Goal: Task Accomplishment & Management: Manage account settings

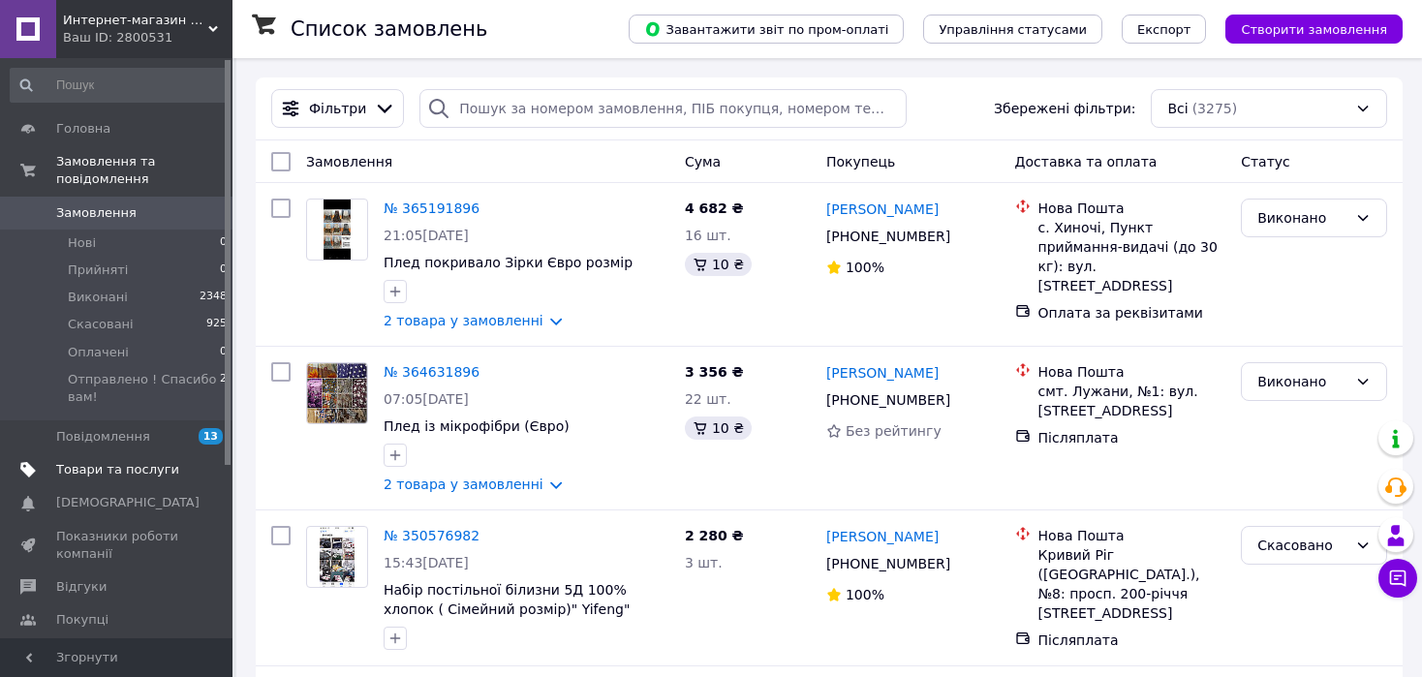
click at [86, 461] on span "Товари та послуги" at bounding box center [117, 469] width 123 height 17
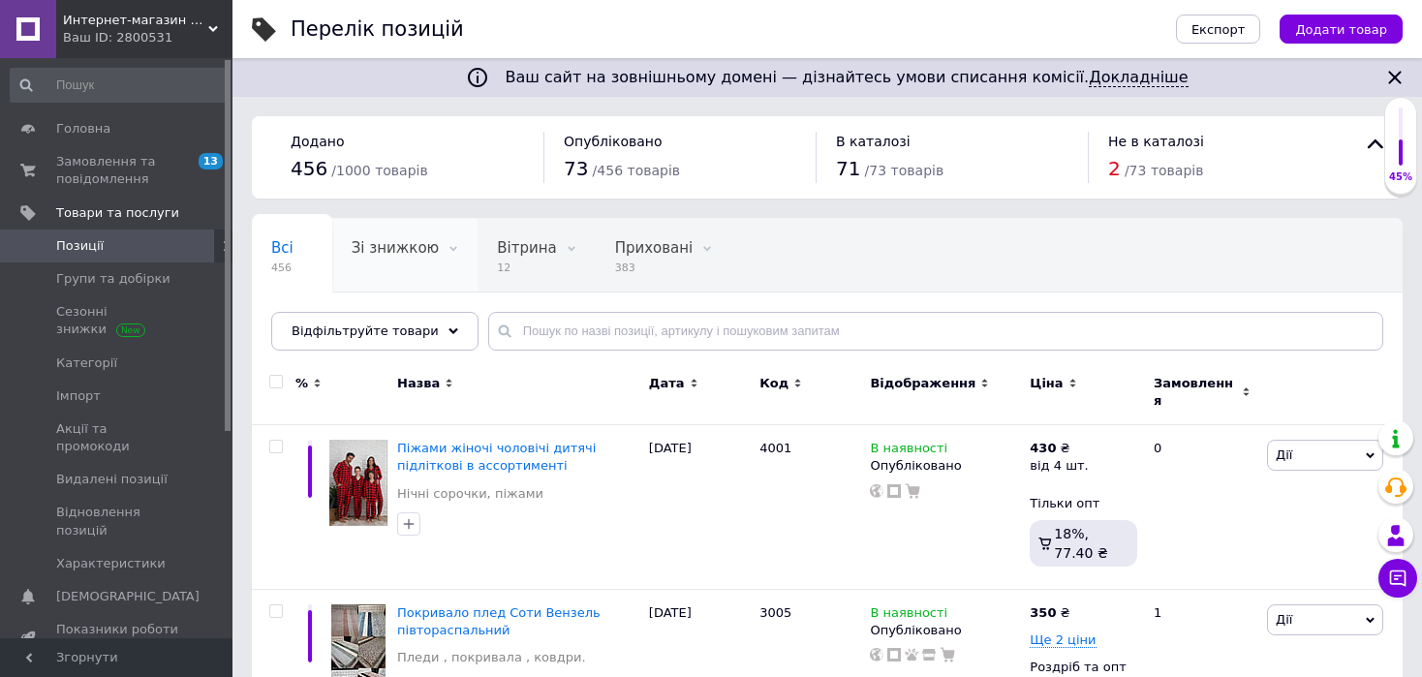
click at [398, 251] on span "Зі знижкою" at bounding box center [395, 247] width 87 height 17
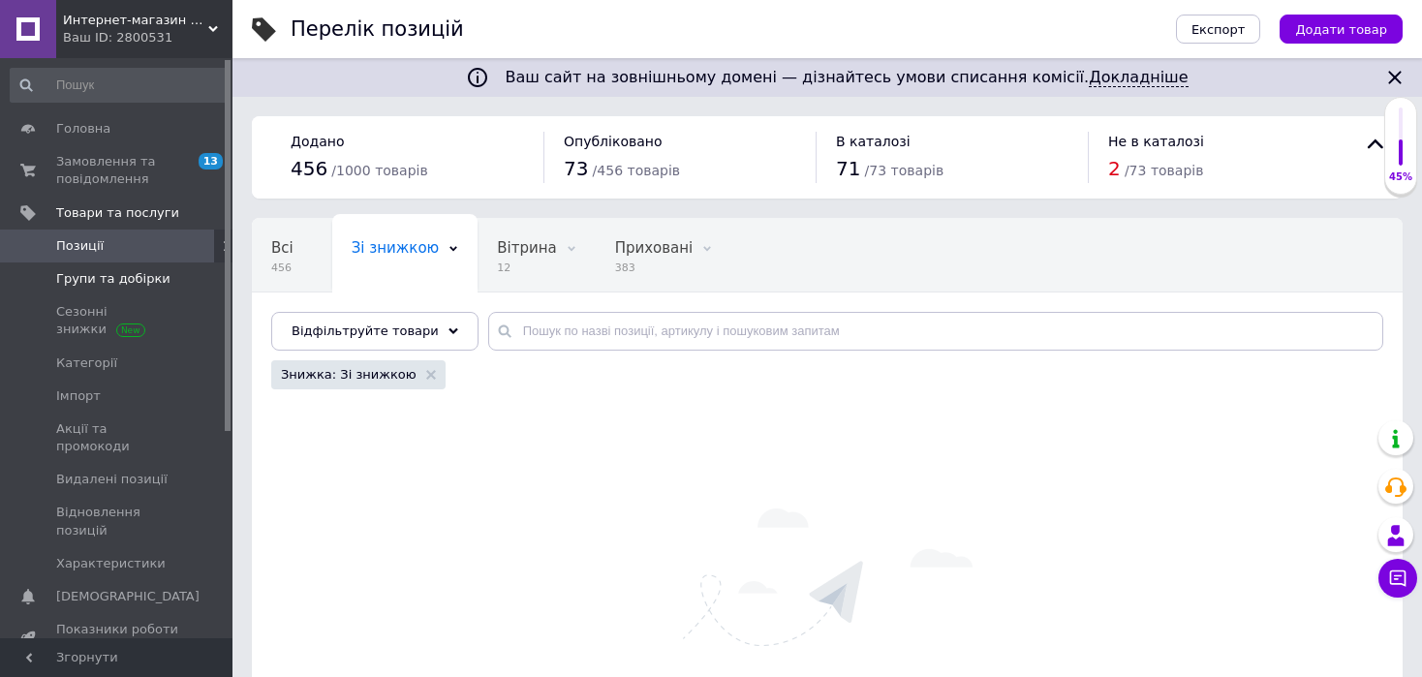
click at [111, 289] on link "Групи та добірки" at bounding box center [119, 279] width 238 height 33
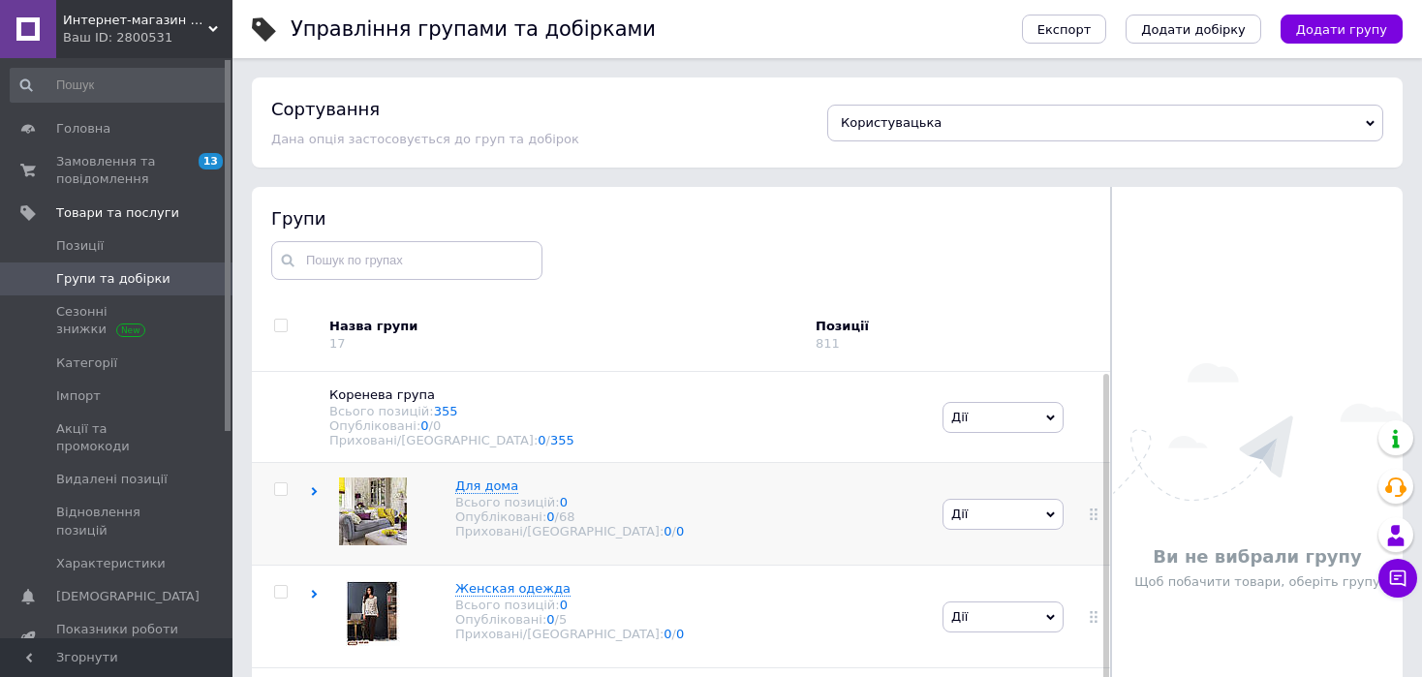
click at [1037, 527] on span "Дії" at bounding box center [1003, 514] width 121 height 31
click at [481, 480] on span "Для дома" at bounding box center [486, 486] width 63 height 15
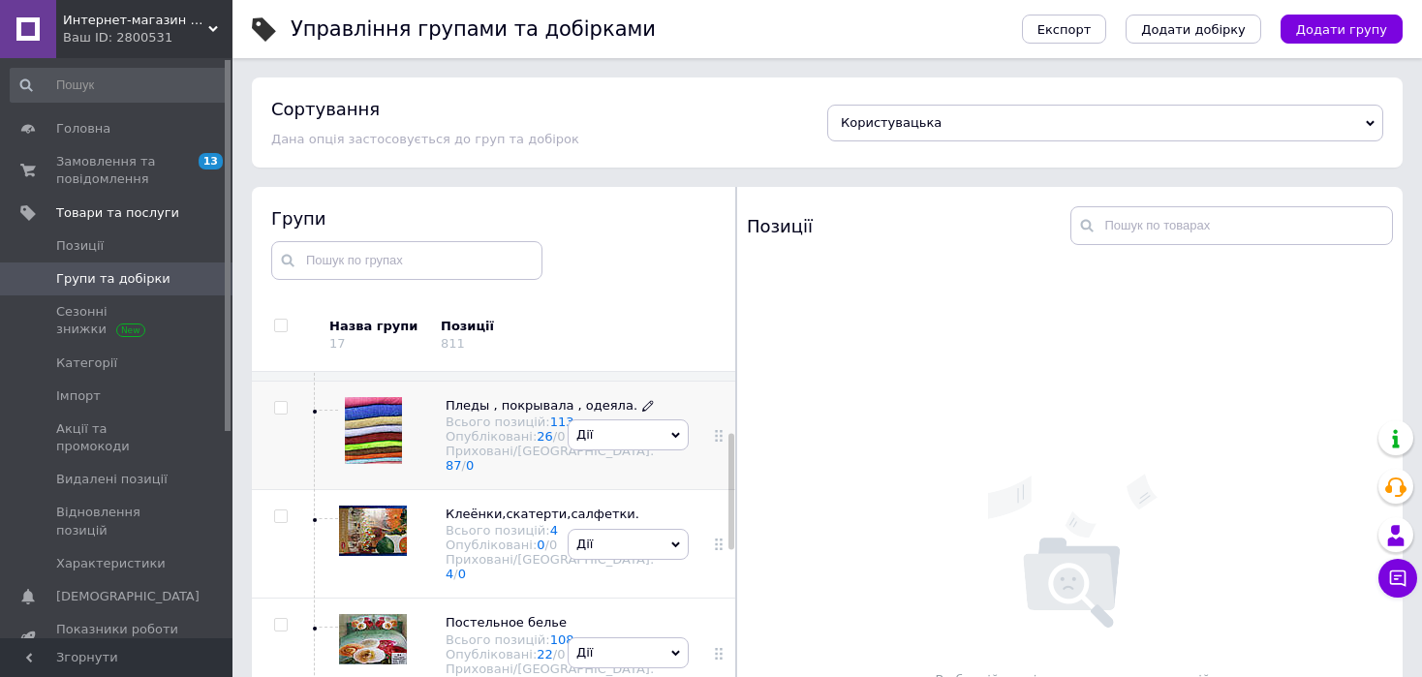
scroll to position [202, 0]
click at [672, 452] on span "Дії" at bounding box center [628, 436] width 121 height 31
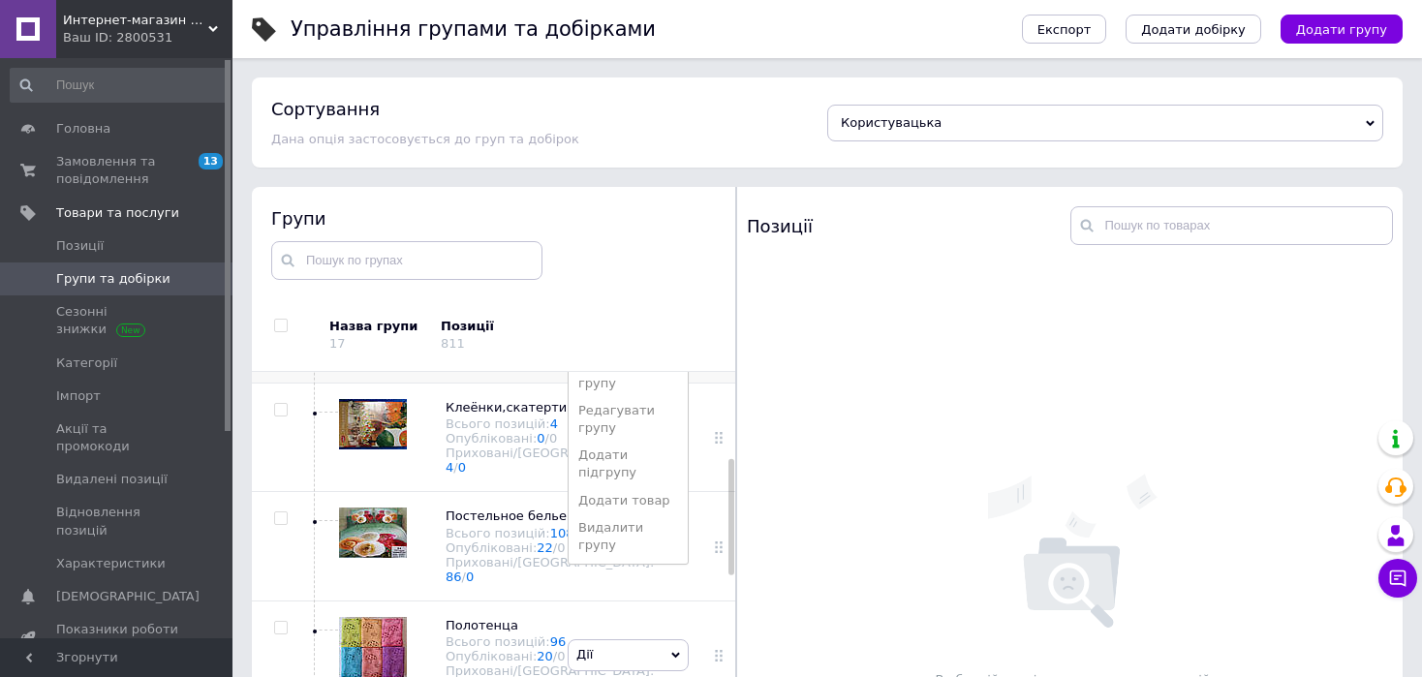
scroll to position [325, 0]
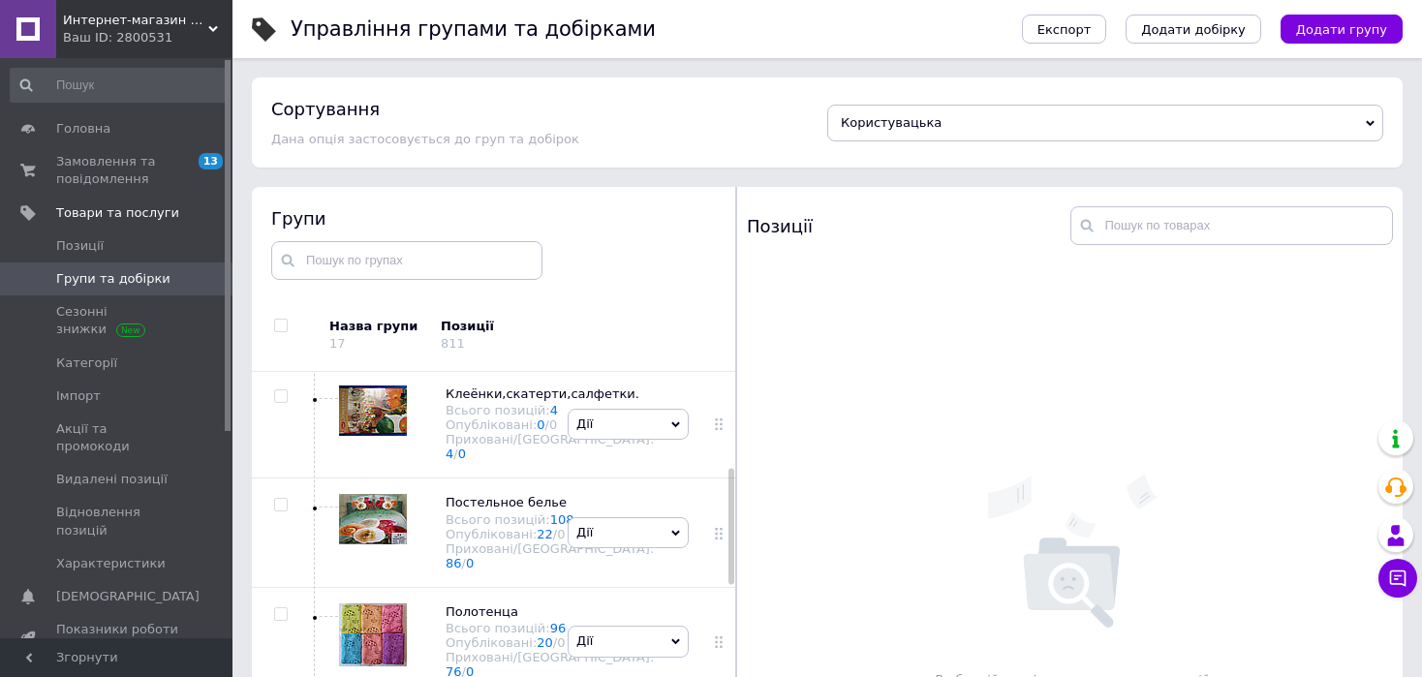
click at [715, 322] on use at bounding box center [718, 316] width 7 height 12
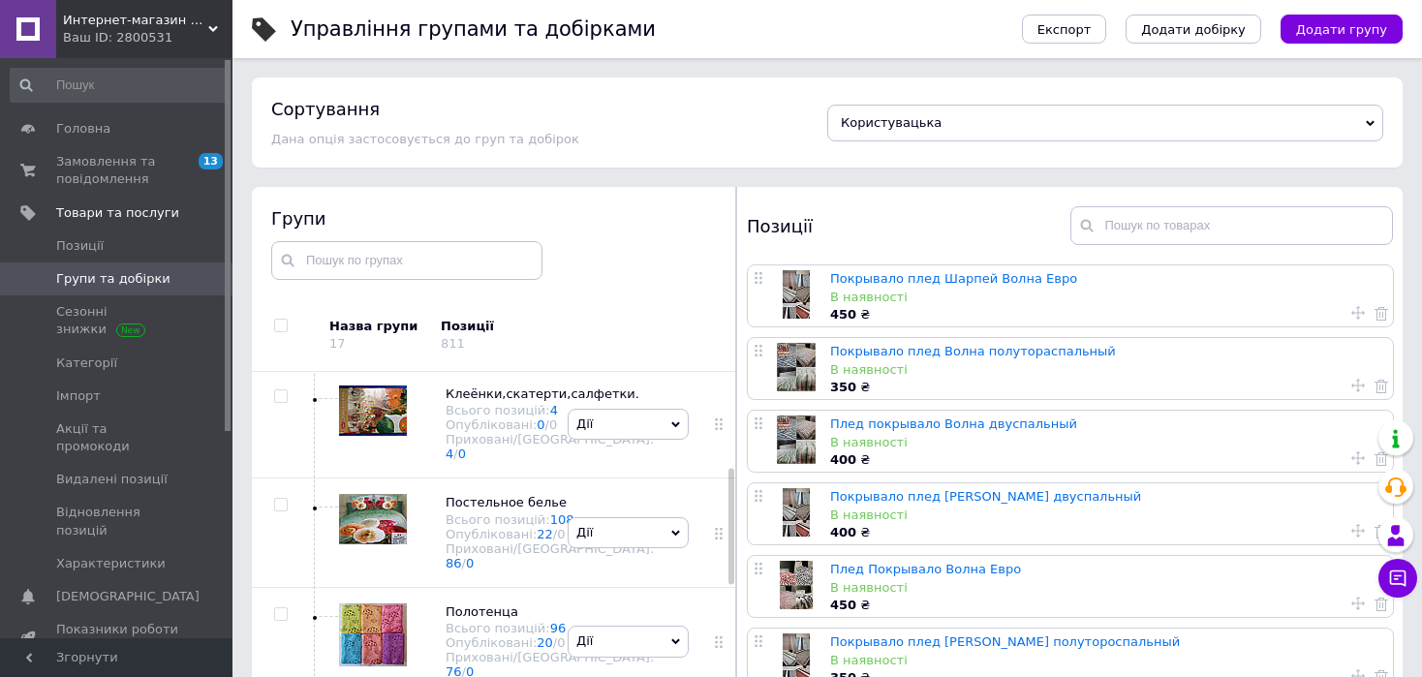
click at [1355, 311] on icon at bounding box center [1358, 313] width 14 height 14
click at [758, 277] on icon at bounding box center [759, 278] width 12 height 12
click at [88, 420] on span "Акції та промокоди" at bounding box center [117, 437] width 123 height 35
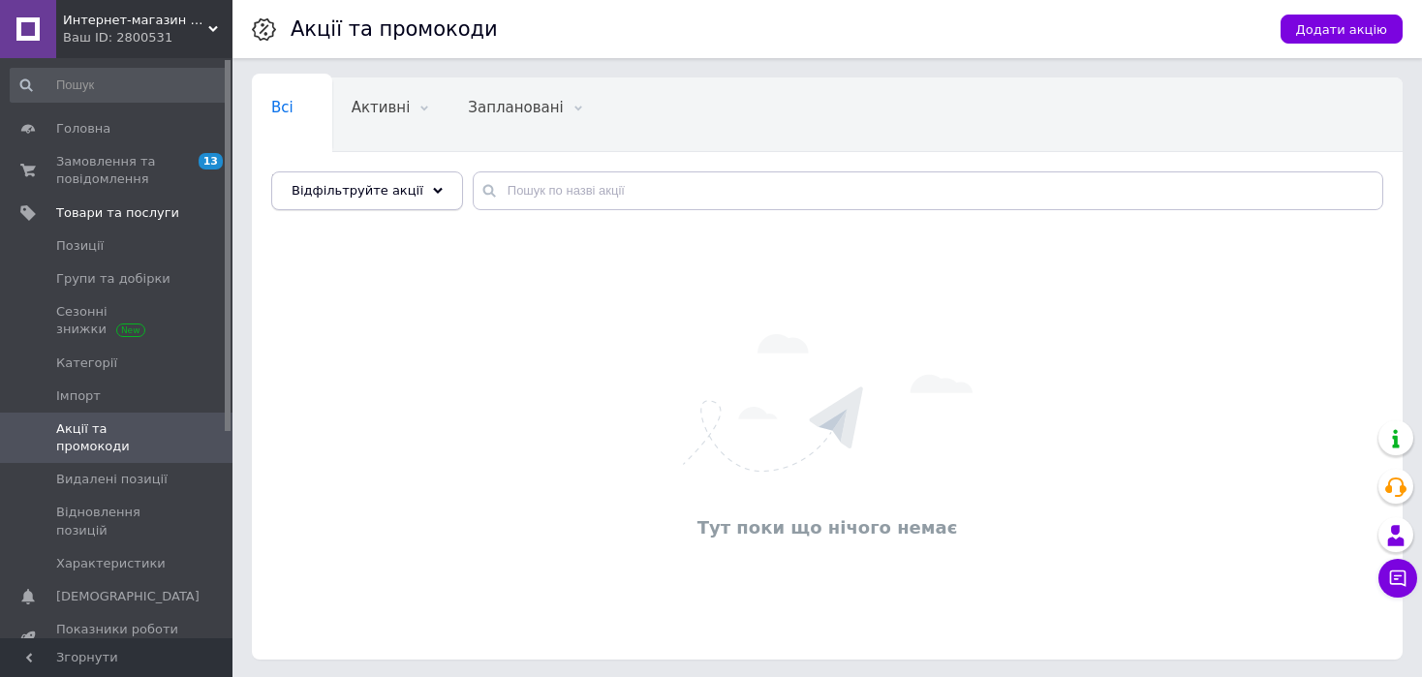
click at [425, 186] on div "Відфільтруйте акції" at bounding box center [367, 190] width 192 height 39
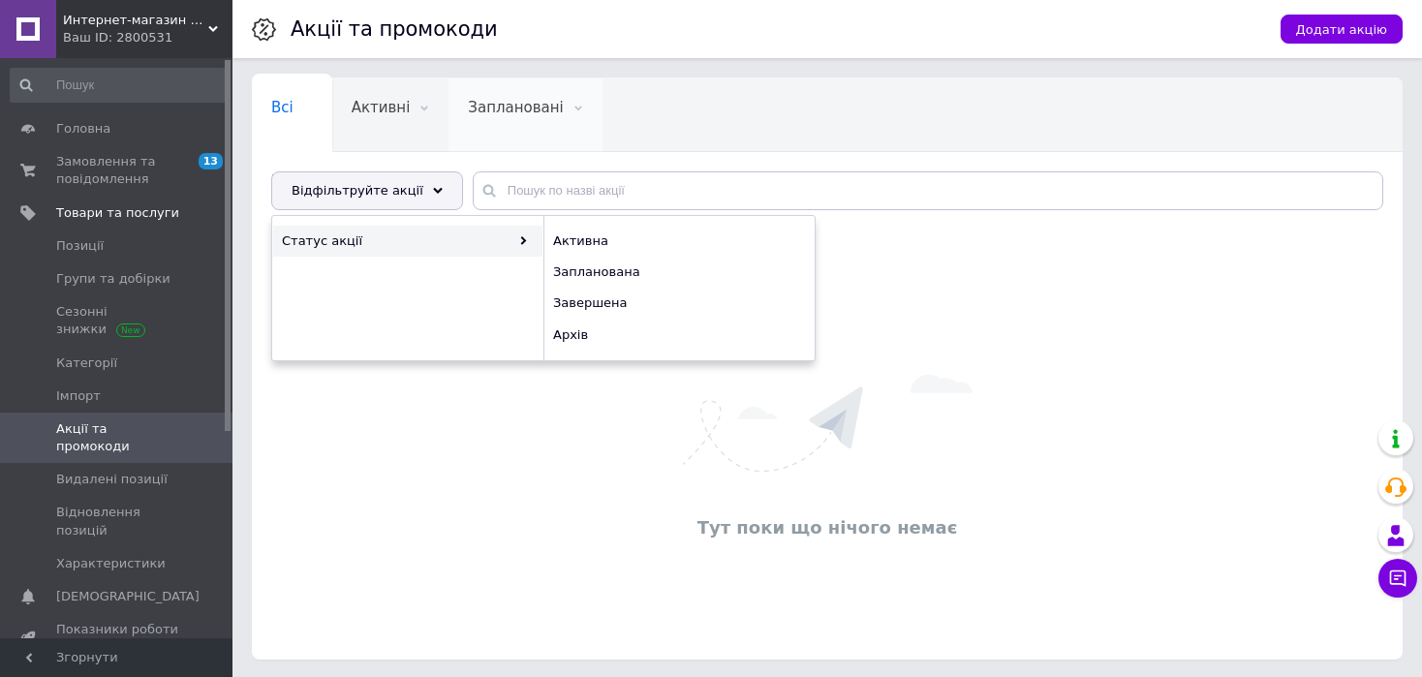
click at [515, 116] on div "Заплановані 0" at bounding box center [525, 115] width 153 height 74
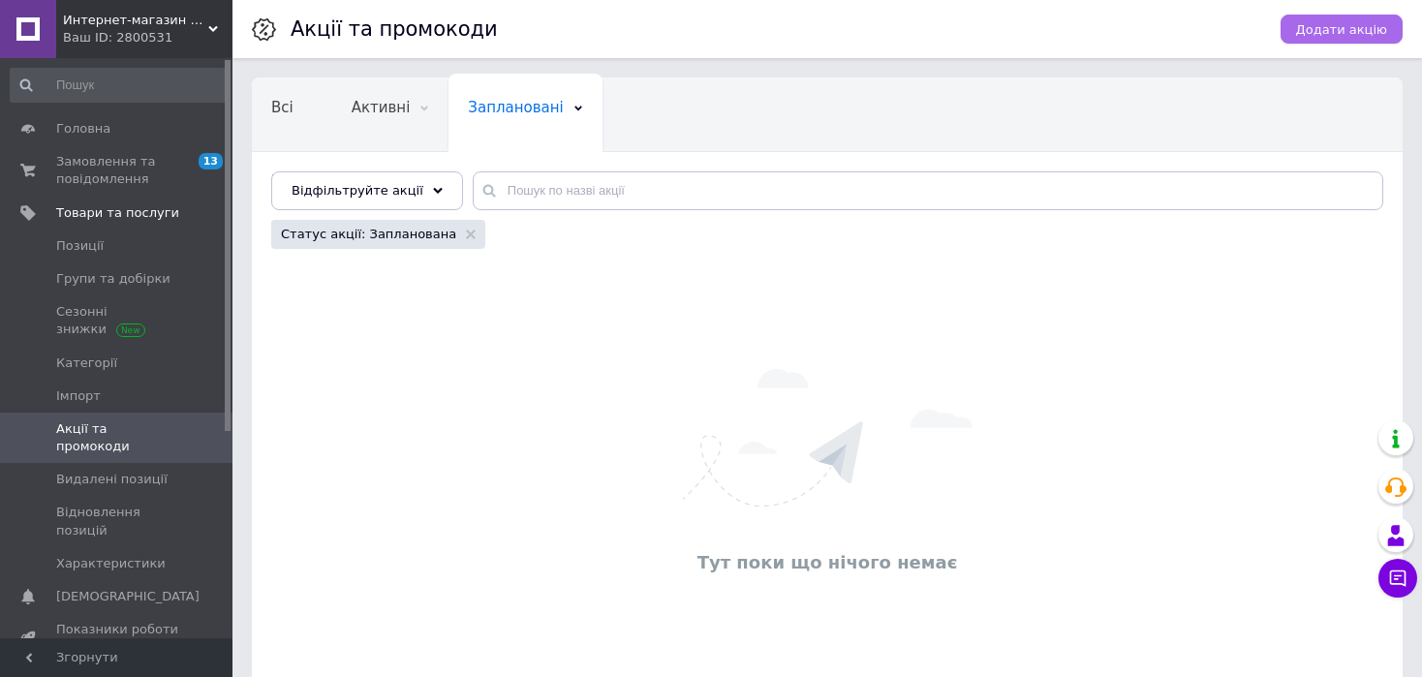
click at [1378, 23] on span "Додати акцію" at bounding box center [1341, 29] width 91 height 15
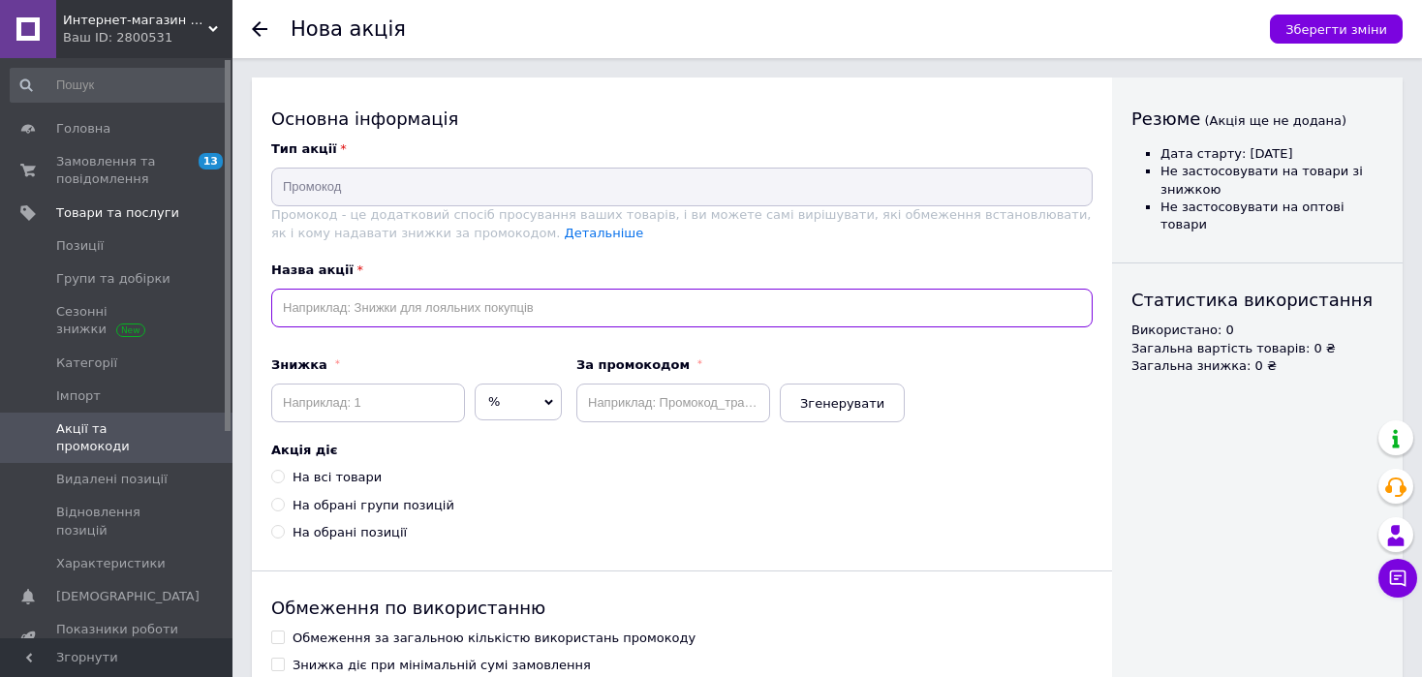
click at [414, 304] on input "text" at bounding box center [681, 308] width 821 height 39
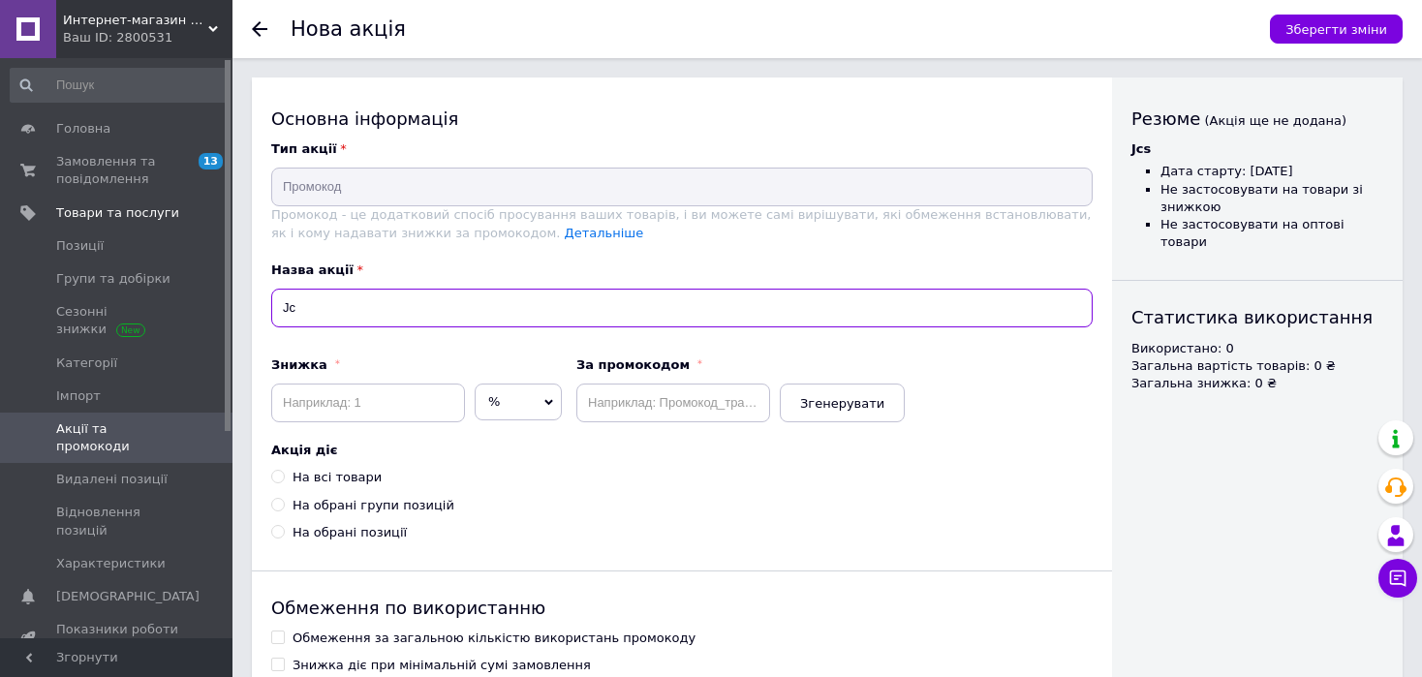
type input "J"
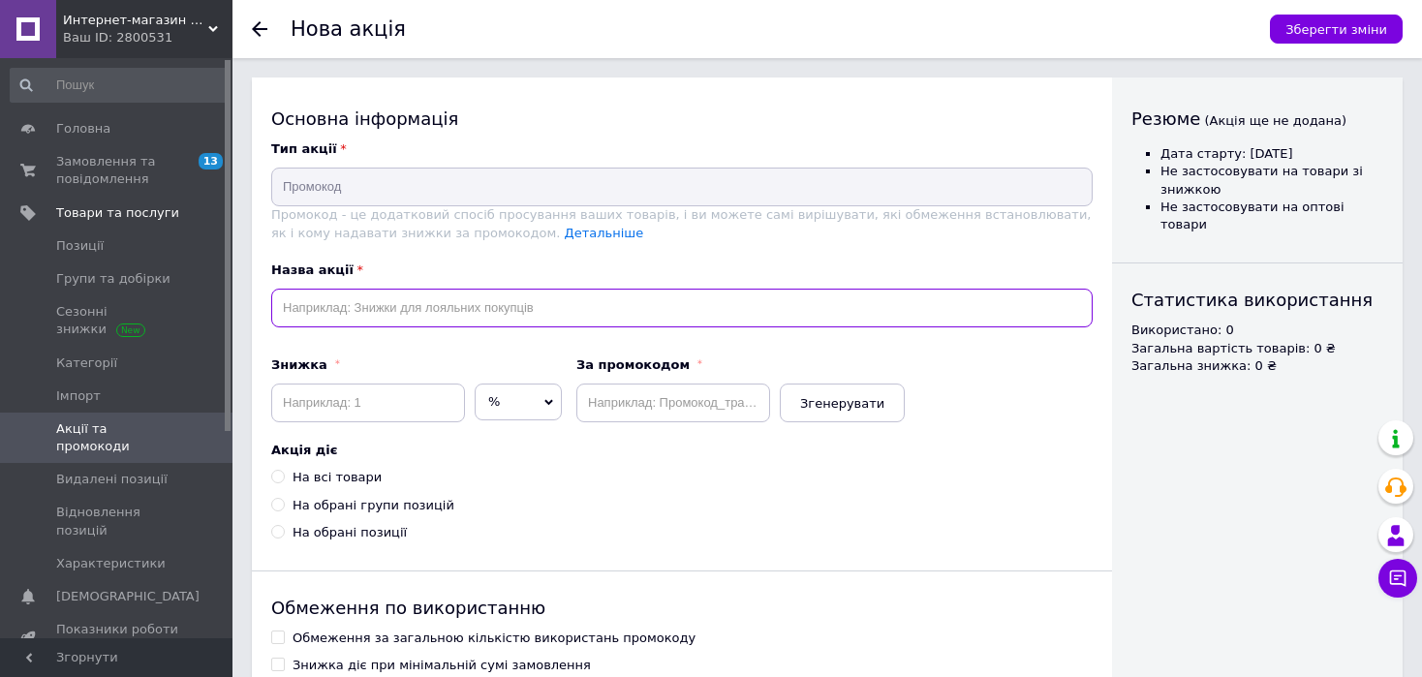
click at [833, 307] on input "text" at bounding box center [681, 308] width 821 height 39
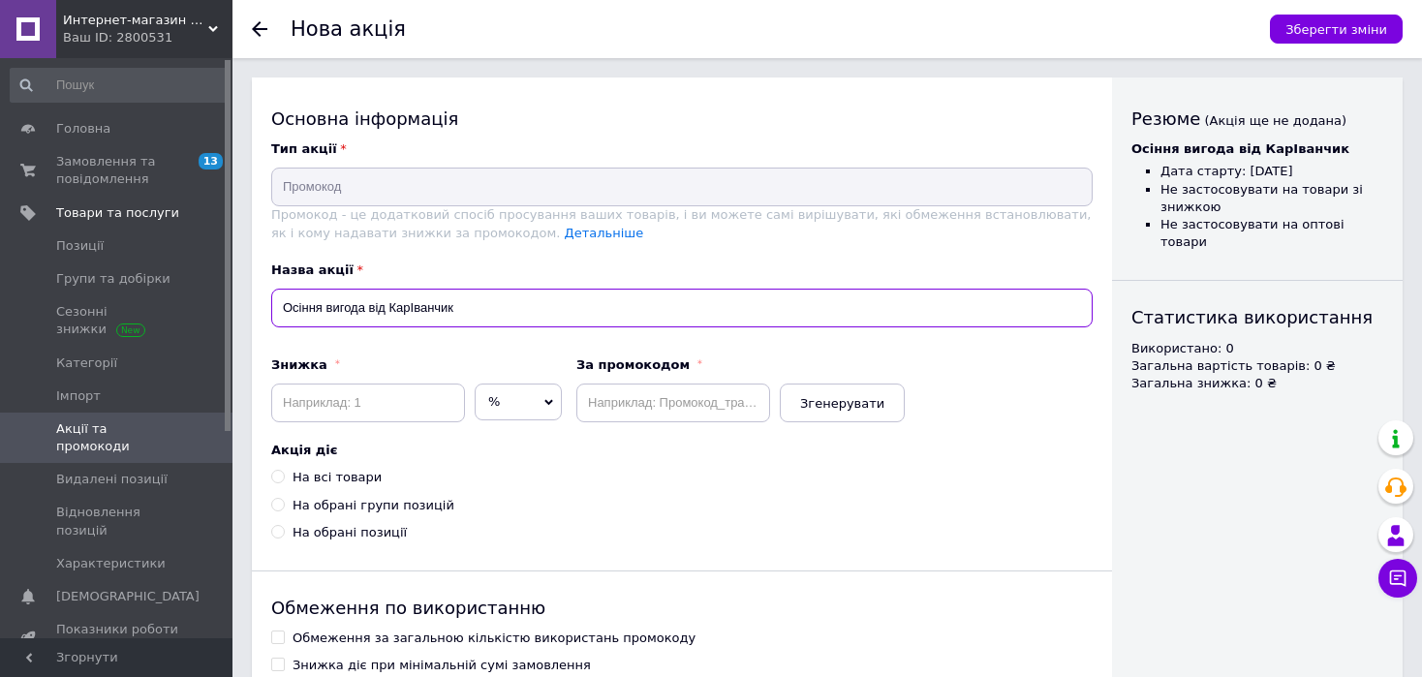
type input "Осіння вигода від КарІванчик"
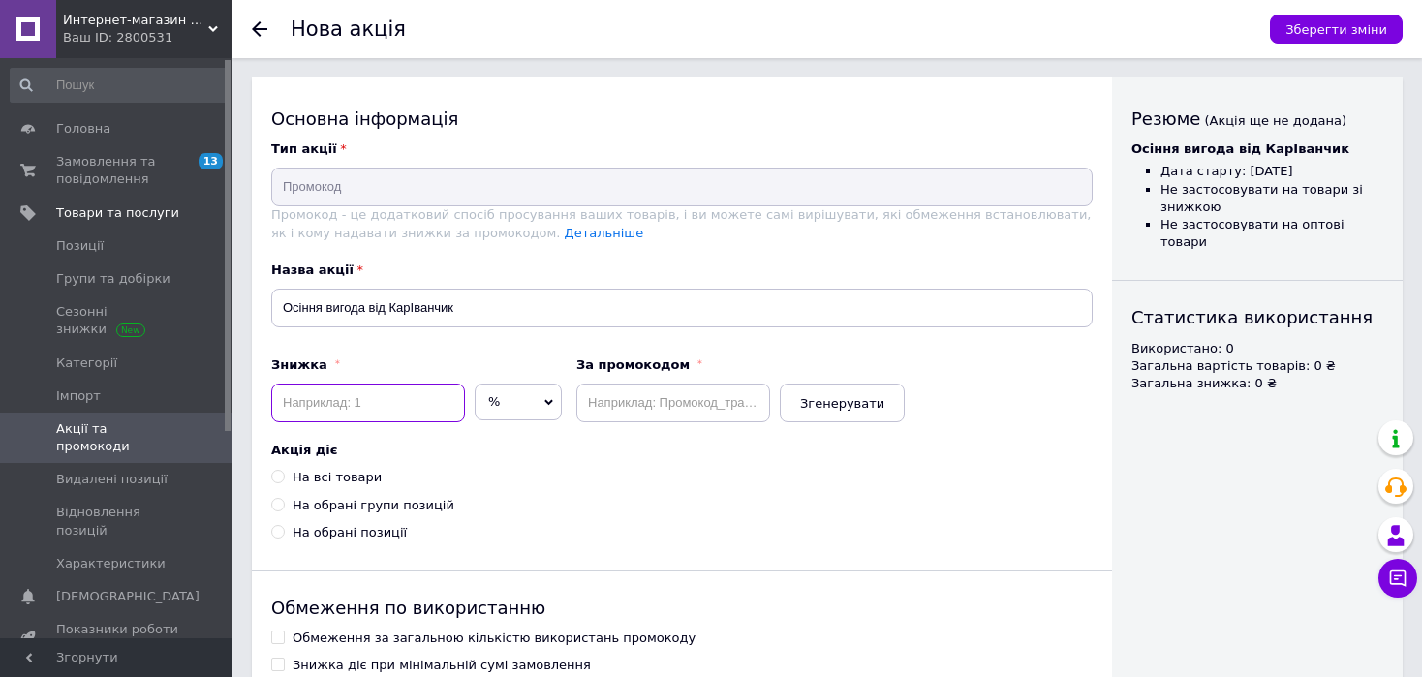
click at [389, 406] on input at bounding box center [368, 403] width 194 height 39
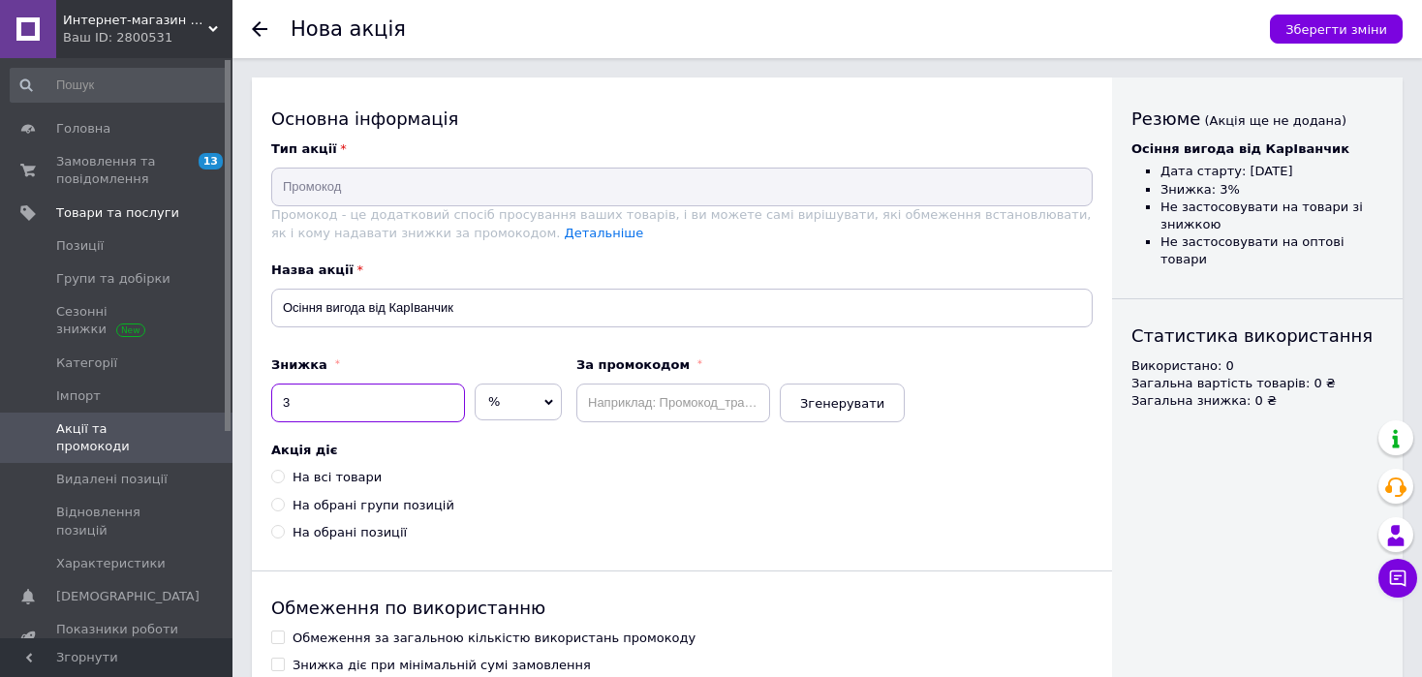
type input "3"
click at [278, 498] on input "На обрані групи позицій" at bounding box center [277, 504] width 13 height 13
radio input "true"
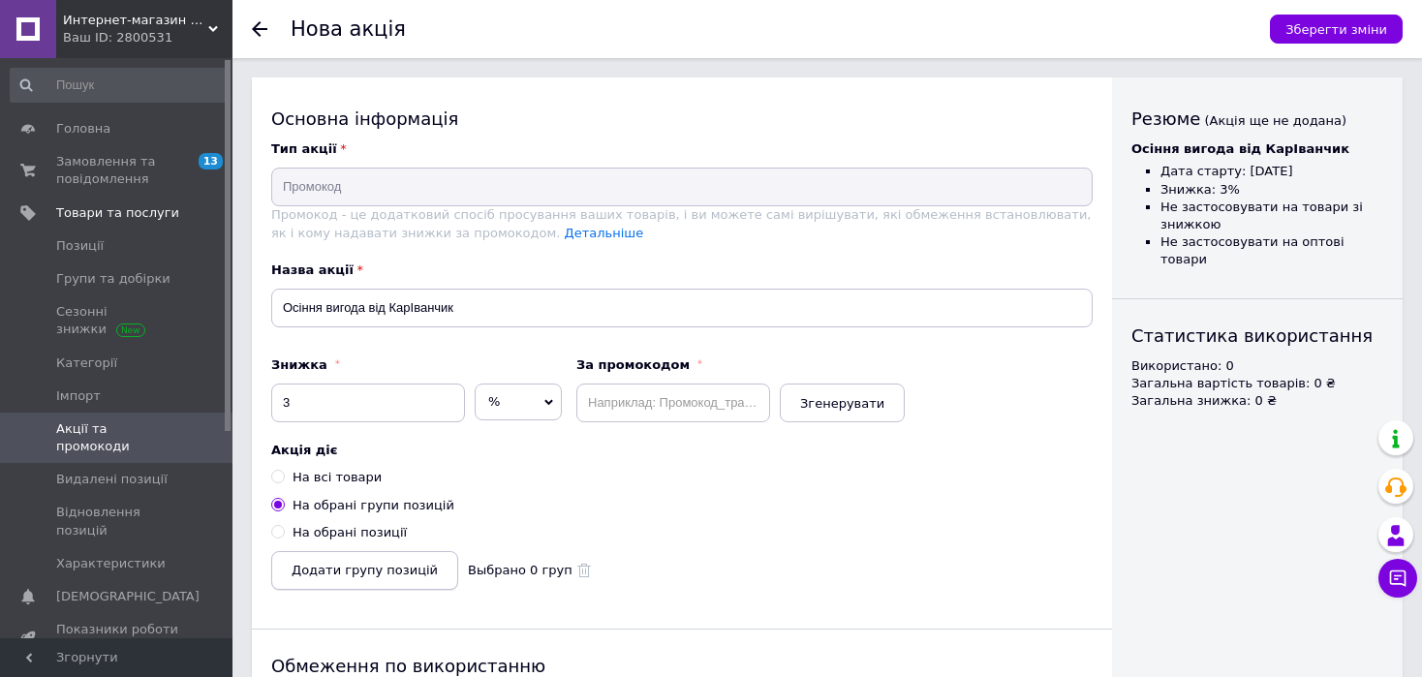
click at [359, 565] on span "Додати групу позицій" at bounding box center [365, 570] width 146 height 15
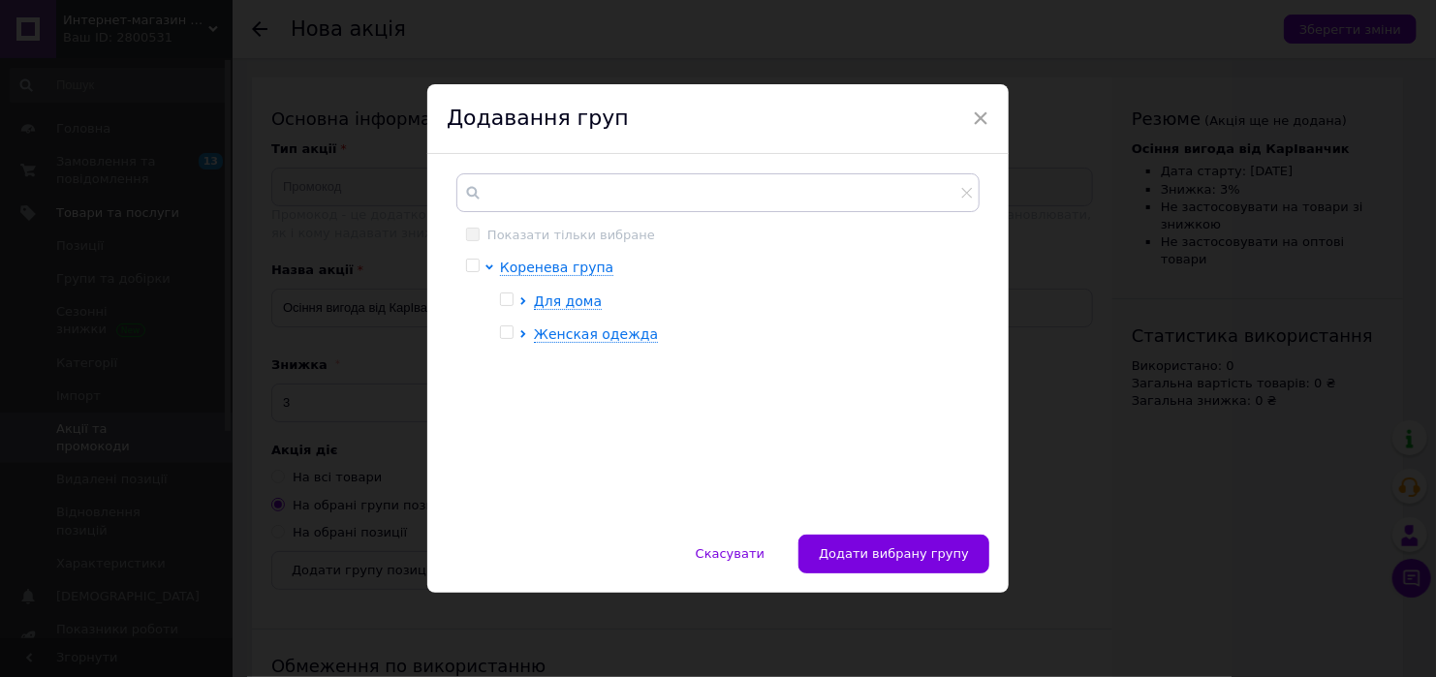
click at [507, 298] on input "checkbox" at bounding box center [506, 300] width 13 height 13
checkbox input "true"
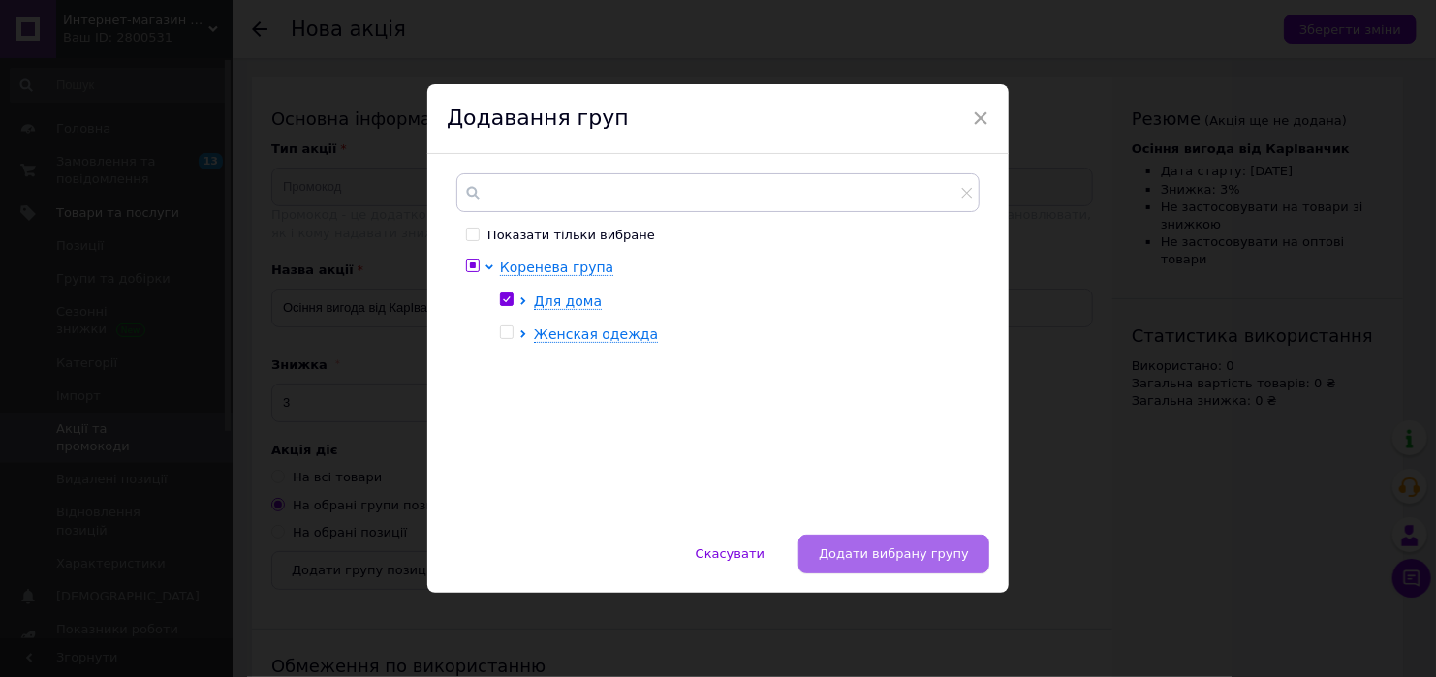
click at [903, 555] on span "Додати вибрану групу" at bounding box center [894, 553] width 150 height 15
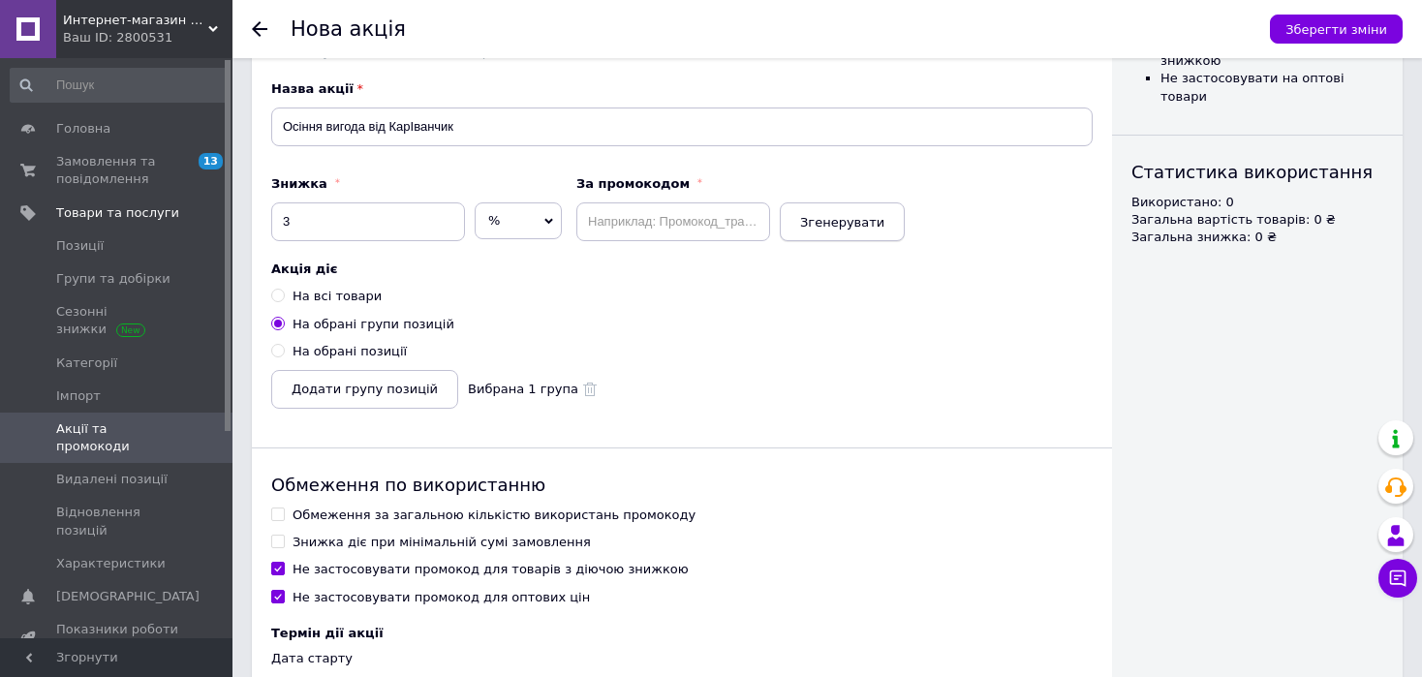
scroll to position [182, 0]
click at [277, 593] on input "Не застосовувати промокод для оптових цін" at bounding box center [277, 595] width 13 height 13
checkbox input "false"
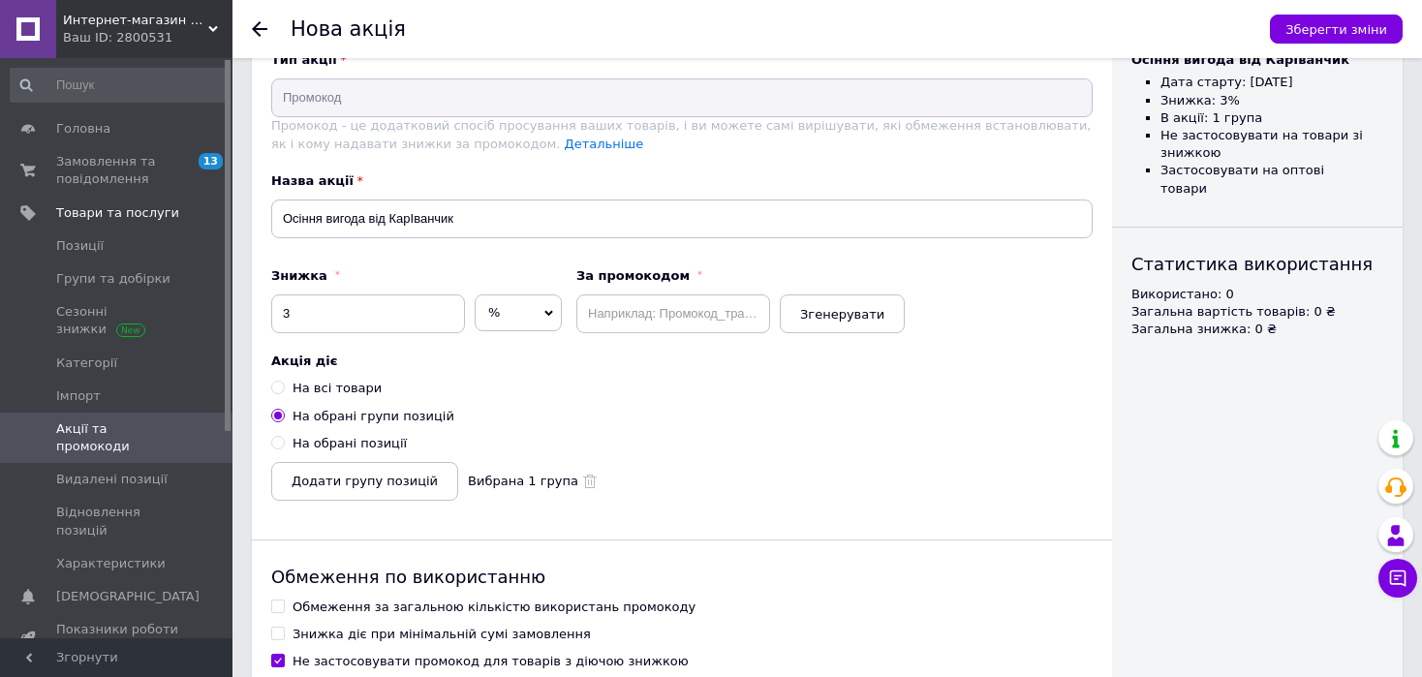
scroll to position [80, 0]
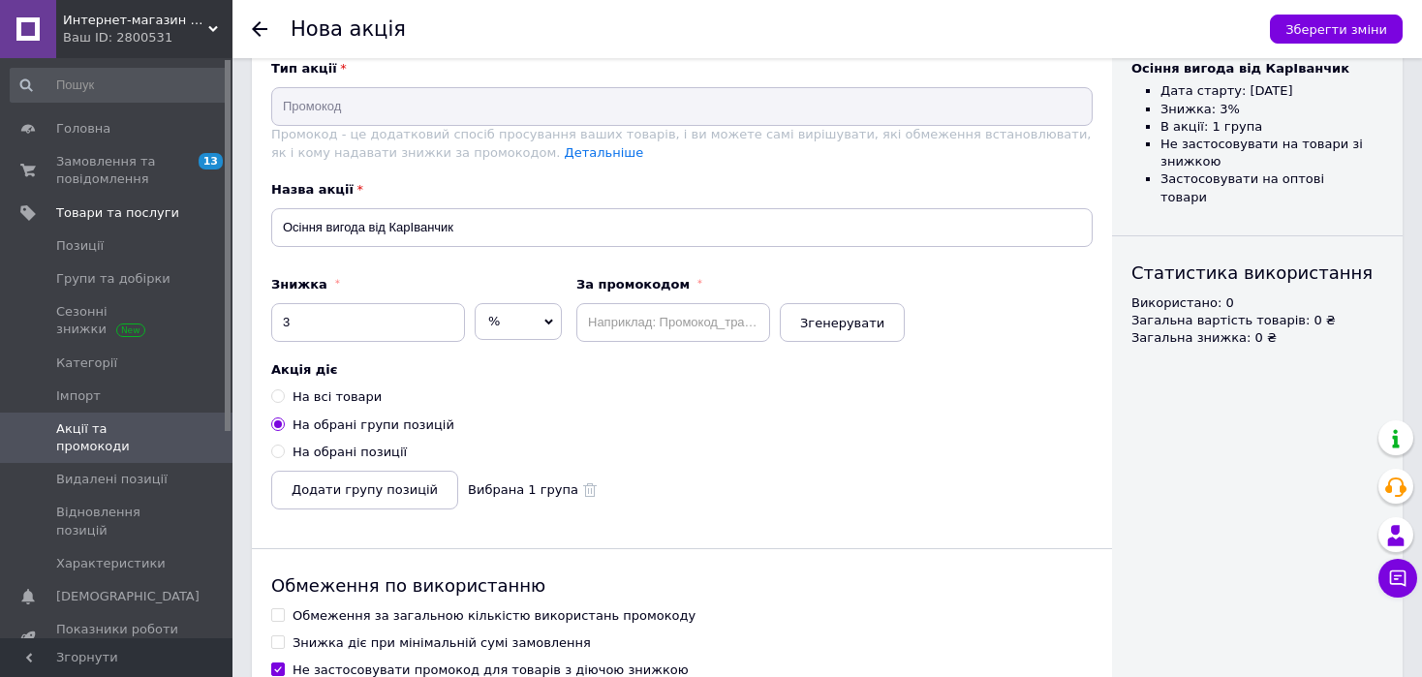
click at [277, 587] on div "Обмеження по використанню" at bounding box center [681, 585] width 821 height 24
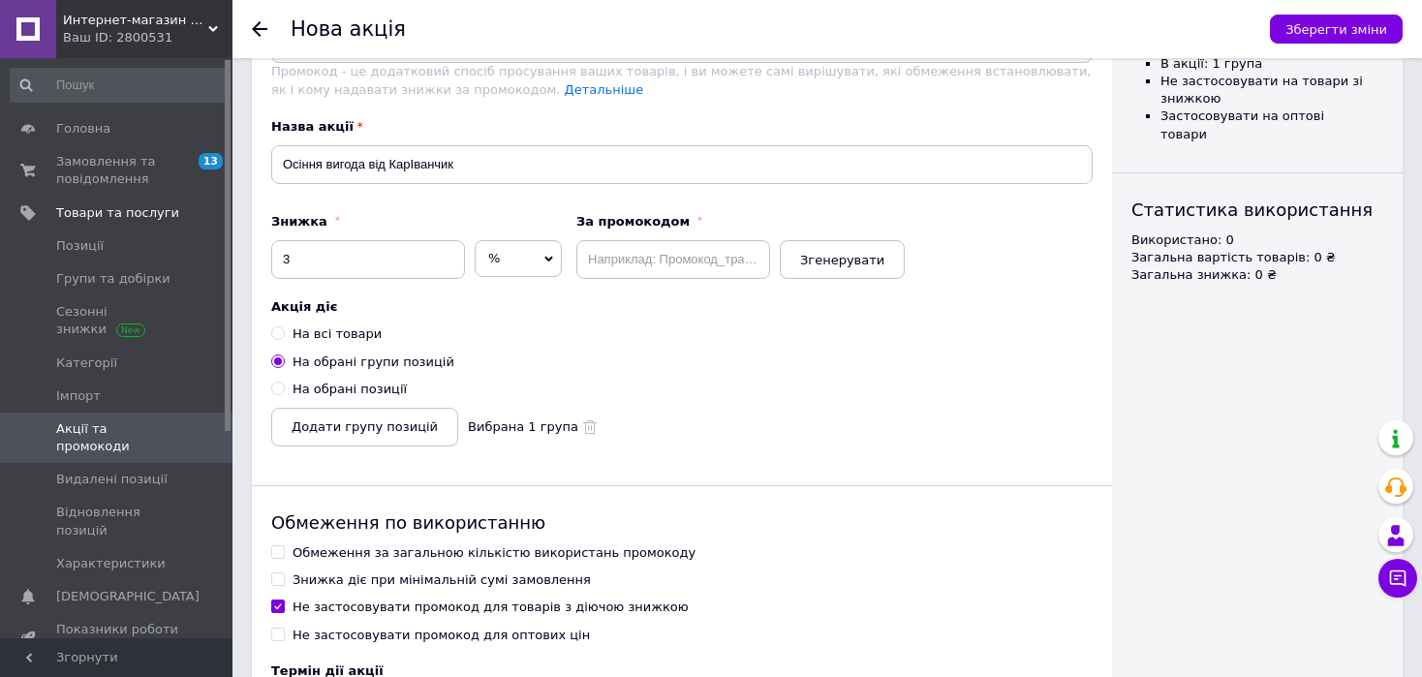
scroll to position [145, 0]
click at [282, 580] on input "Знижка діє при мінімальній сумі замовлення" at bounding box center [277, 577] width 13 height 13
checkbox input "true"
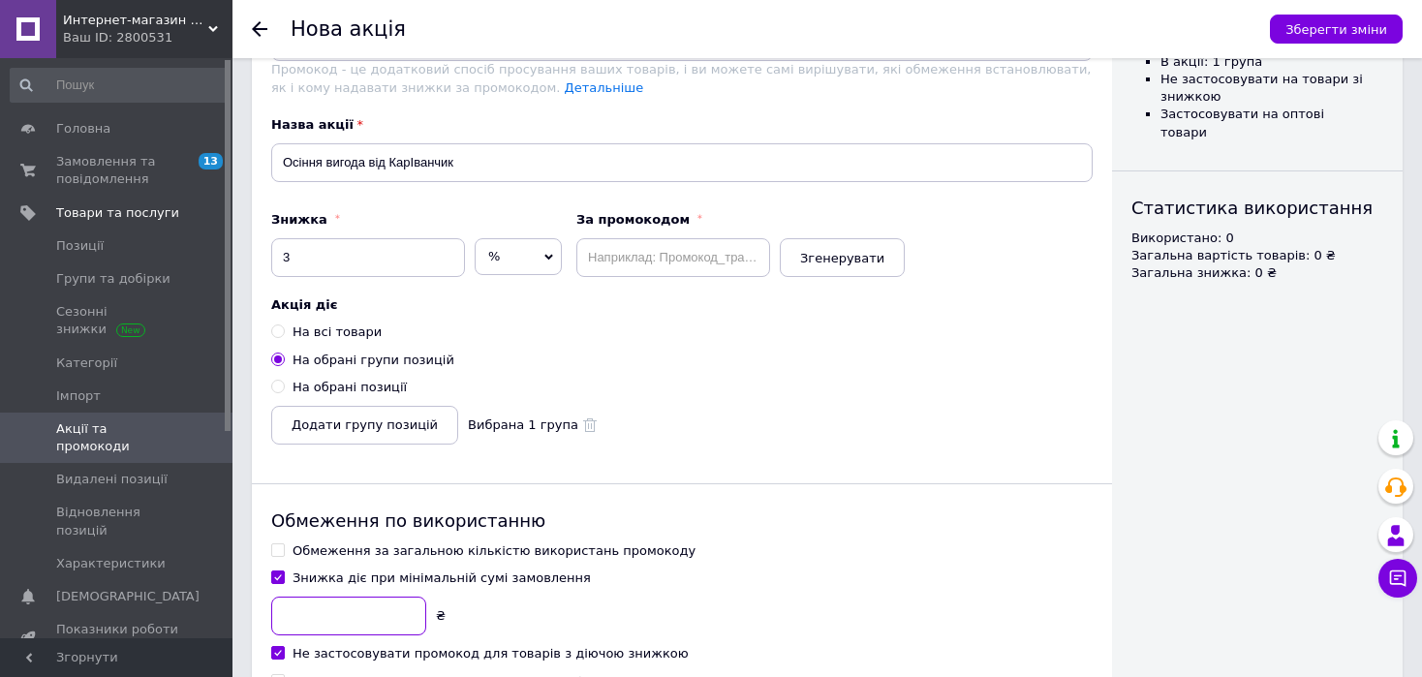
click at [284, 609] on input at bounding box center [348, 616] width 155 height 39
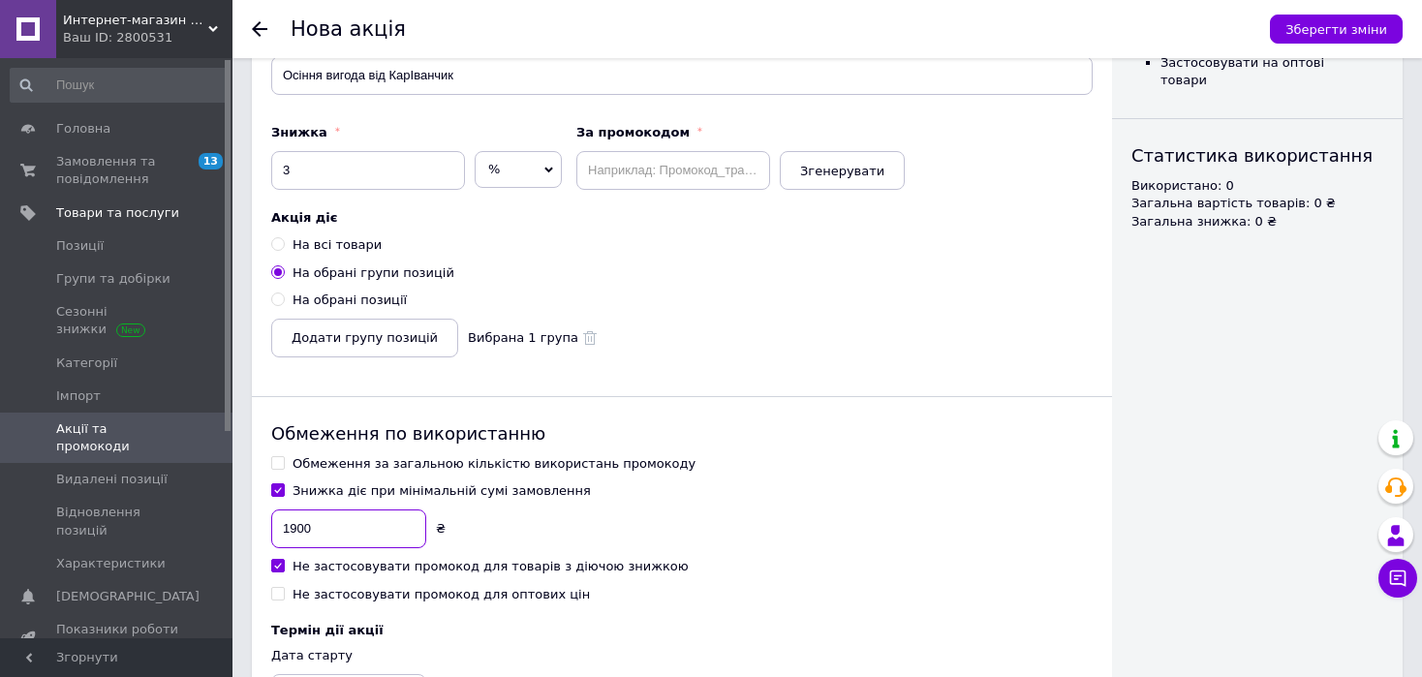
scroll to position [236, 0]
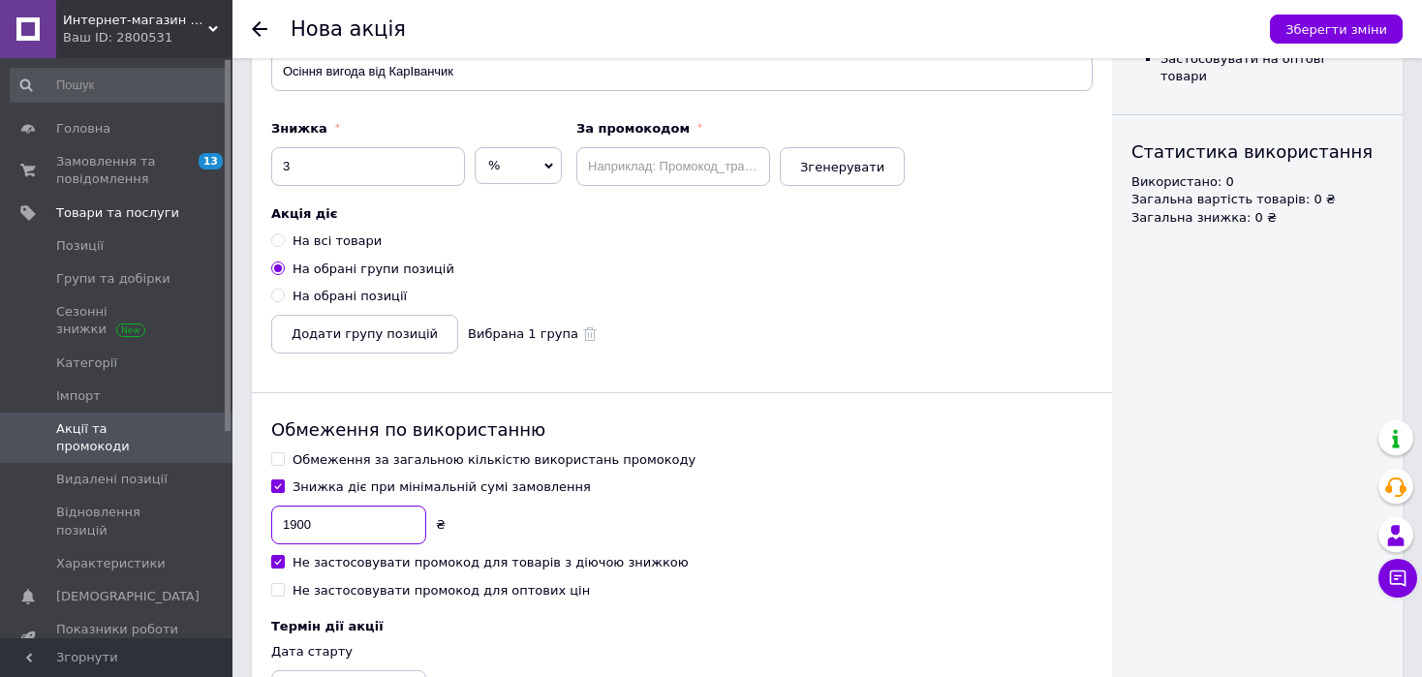
type input "1900"
click at [596, 570] on div "Не застосовувати промокод для товарів з діючою знижкою" at bounding box center [491, 562] width 396 height 17
click at [284, 568] on input "Не застосовувати промокод для товарів з діючою знижкою" at bounding box center [277, 561] width 13 height 13
click at [462, 562] on div "Не застосовувати промокод для товарів з діючою знижкою" at bounding box center [491, 562] width 396 height 17
click at [284, 562] on input "Не застосовувати промокод для товарів з діючою знижкою" at bounding box center [277, 561] width 13 height 13
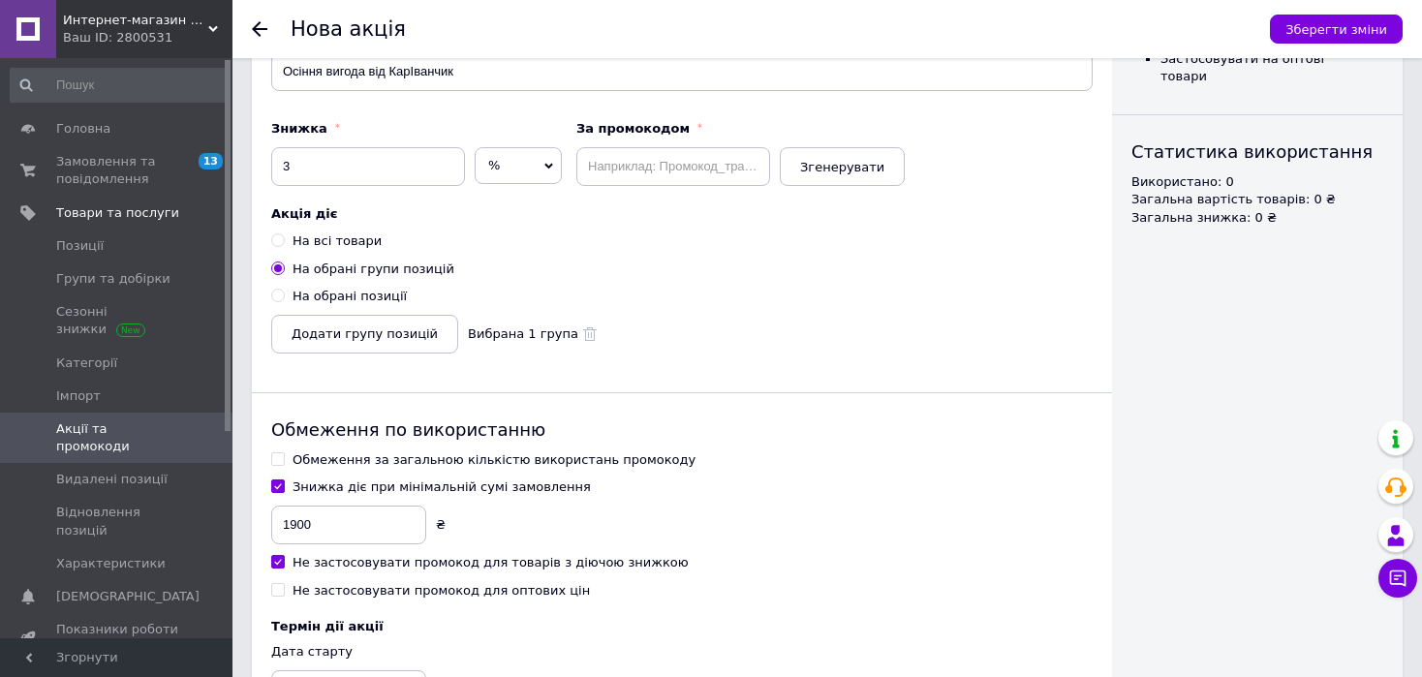
click at [462, 562] on div "Не застосовувати промокод для товарів з діючою знижкою" at bounding box center [491, 562] width 396 height 17
click at [284, 562] on input "Не застосовувати промокод для товарів з діючою знижкою" at bounding box center [277, 561] width 13 height 13
checkbox input "false"
click at [349, 526] on input "1900" at bounding box center [348, 525] width 155 height 39
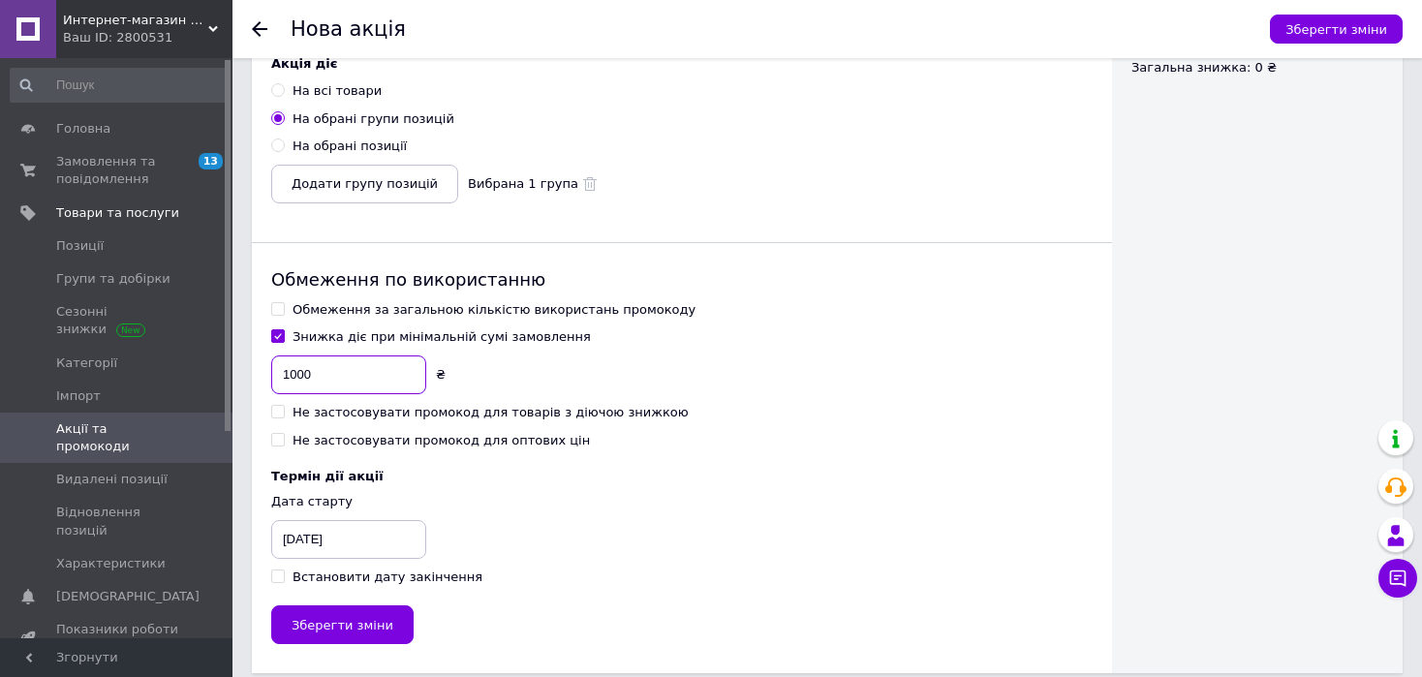
scroll to position [389, 0]
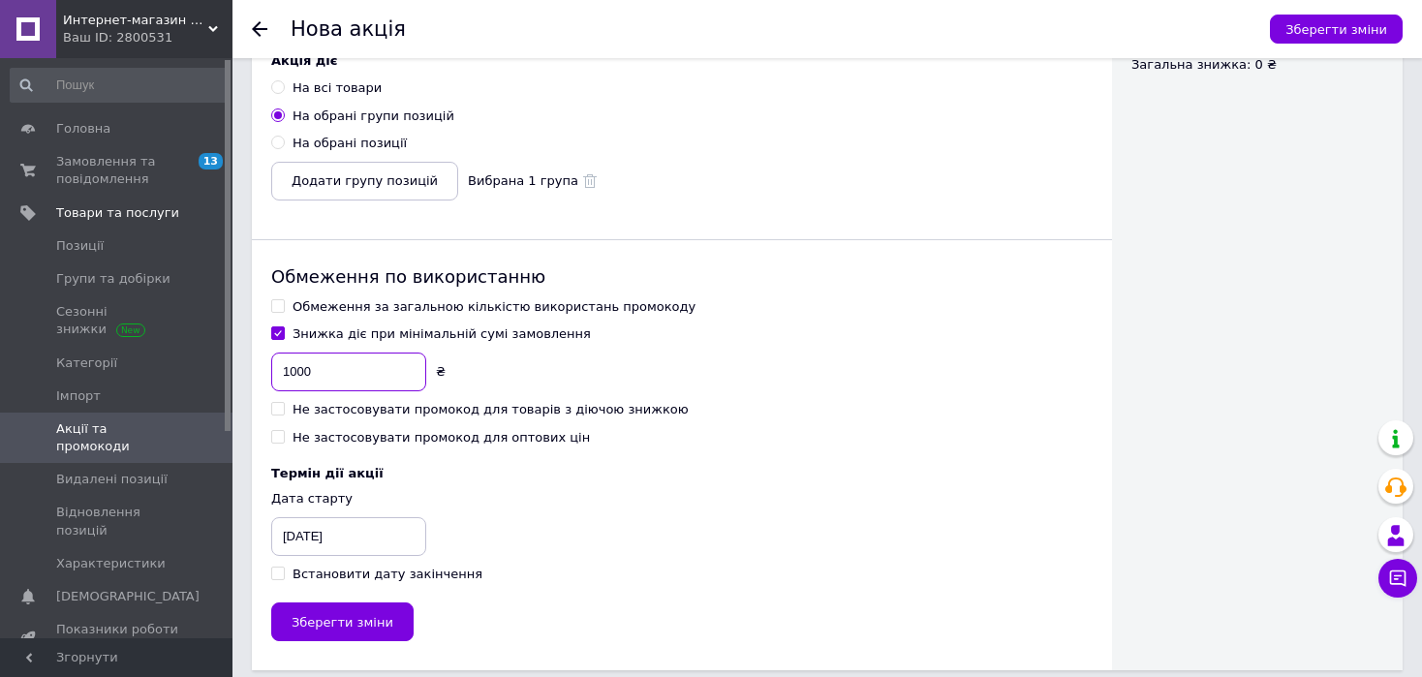
type input "1000"
click at [276, 570] on input "Встановити дату закінчення" at bounding box center [277, 573] width 13 height 13
checkbox input "true"
click at [418, 538] on div "[DATE]" at bounding box center [445, 536] width 97 height 39
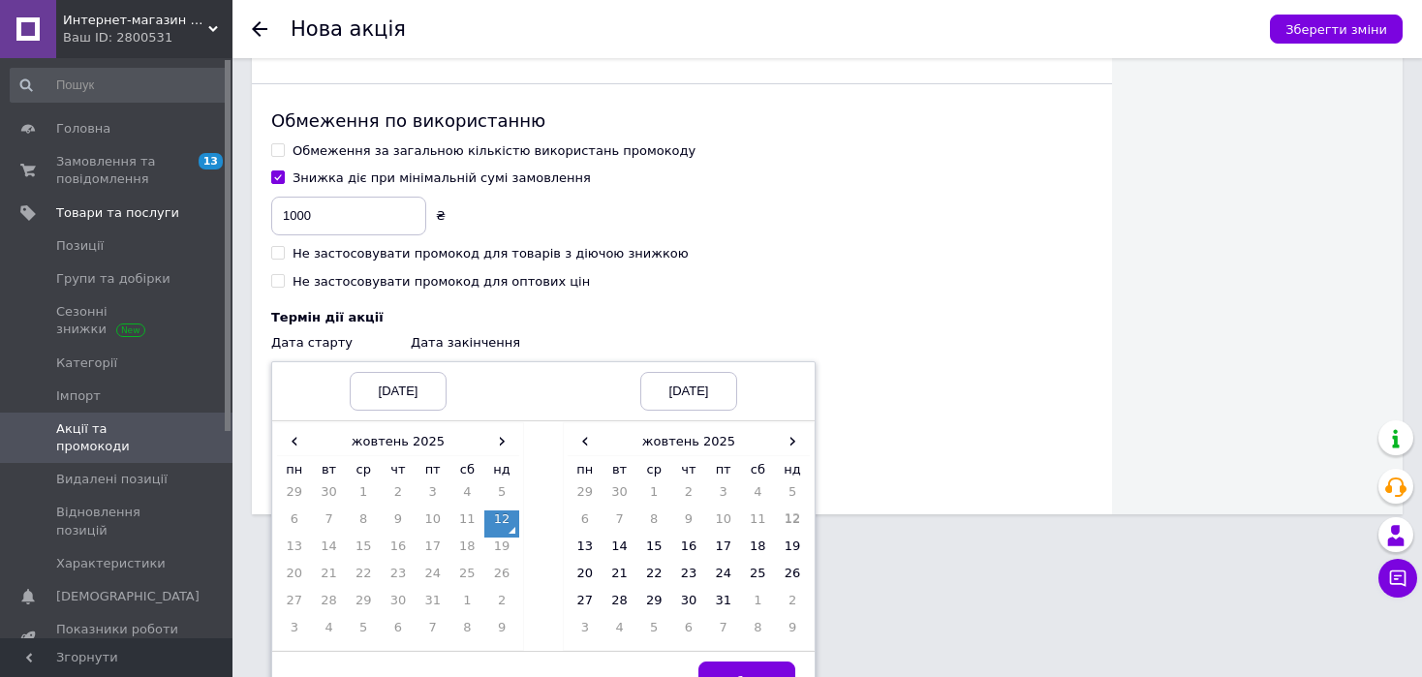
scroll to position [548, 0]
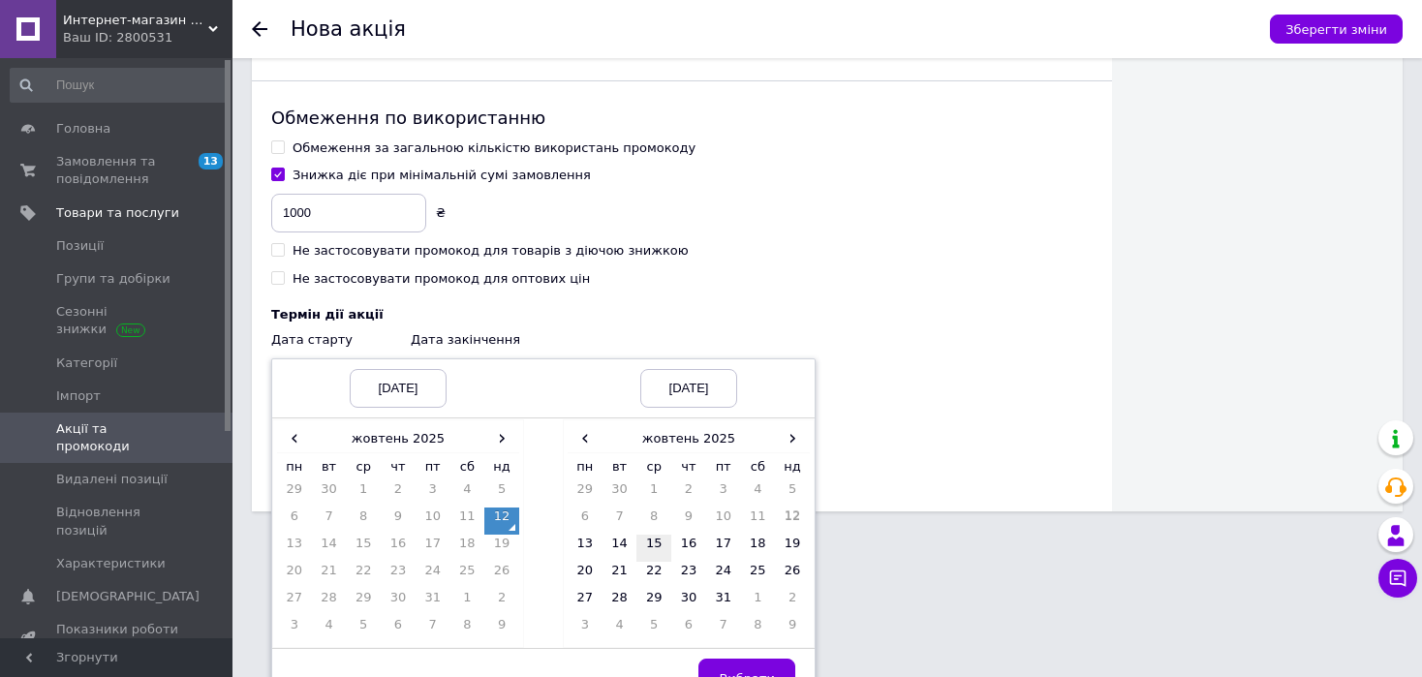
click at [649, 543] on td "15" at bounding box center [653, 548] width 35 height 27
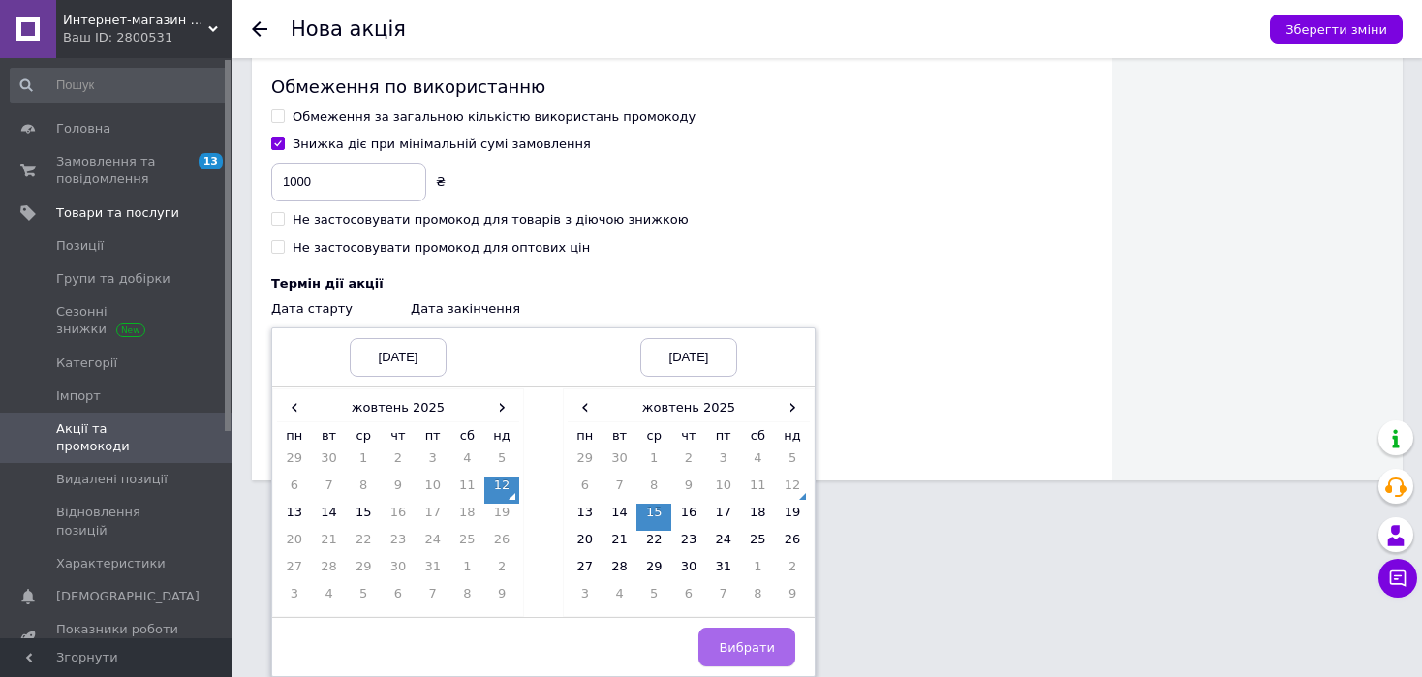
click at [743, 635] on button "Вибрати" at bounding box center [746, 647] width 97 height 39
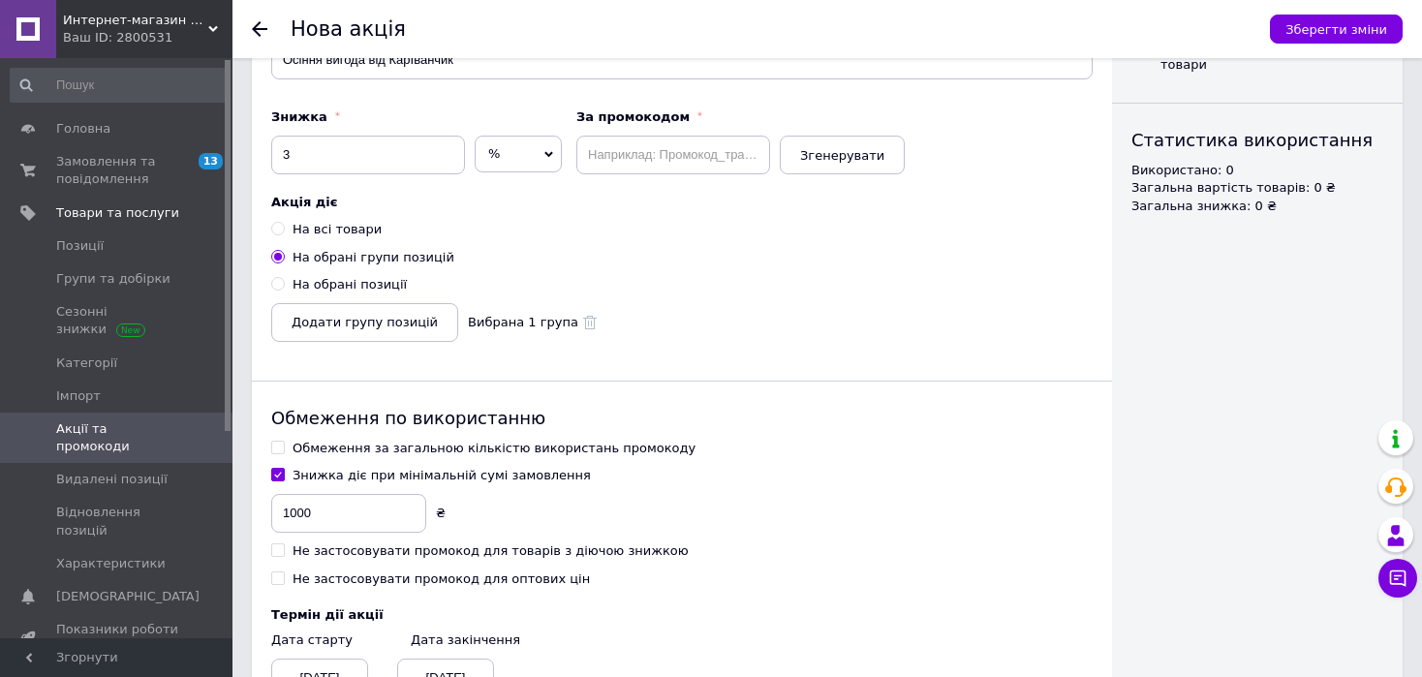
scroll to position [403, 0]
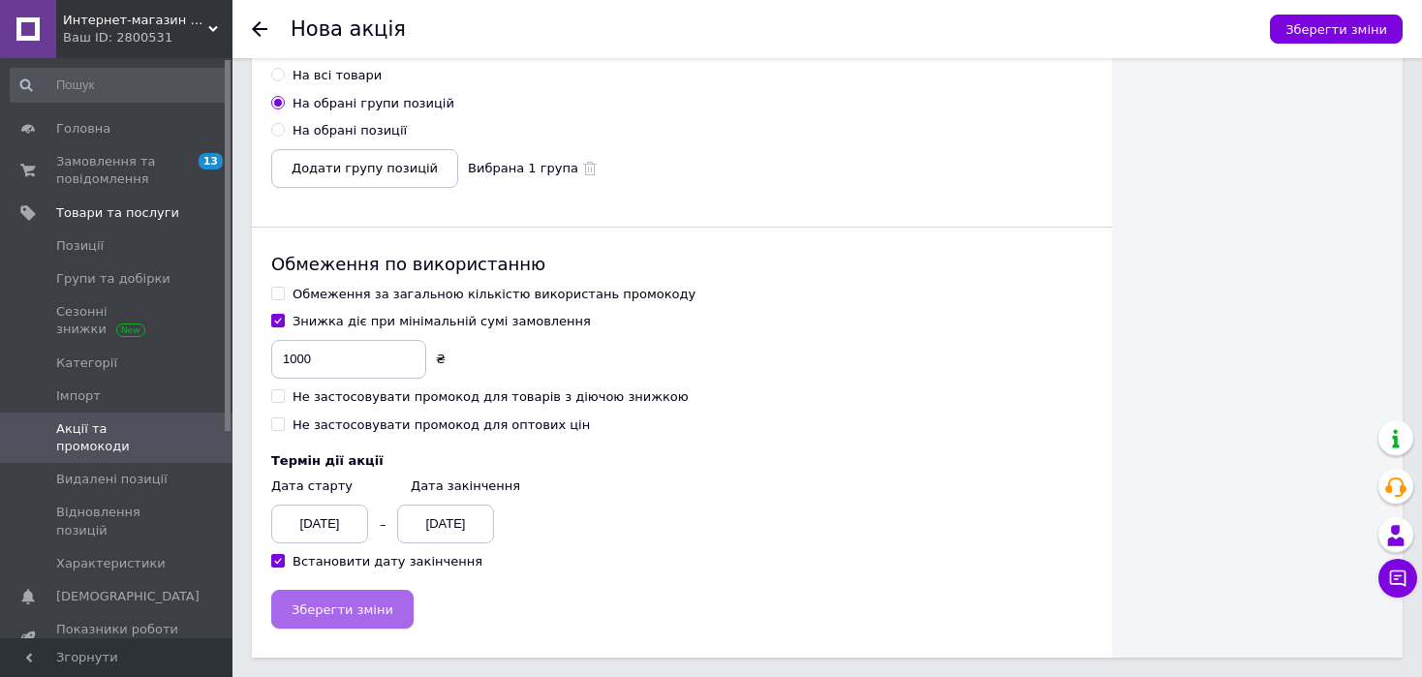
click at [364, 600] on button "Зберегти зміни" at bounding box center [342, 609] width 142 height 39
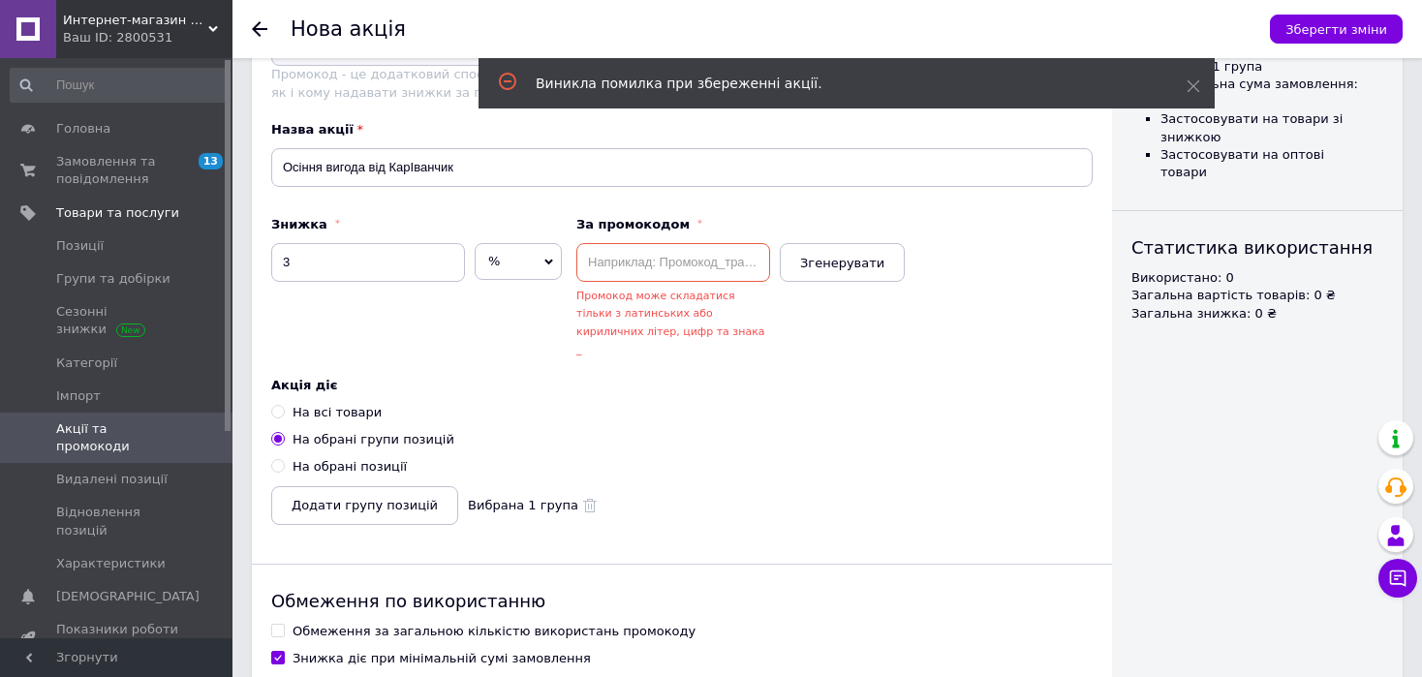
scroll to position [139, 0]
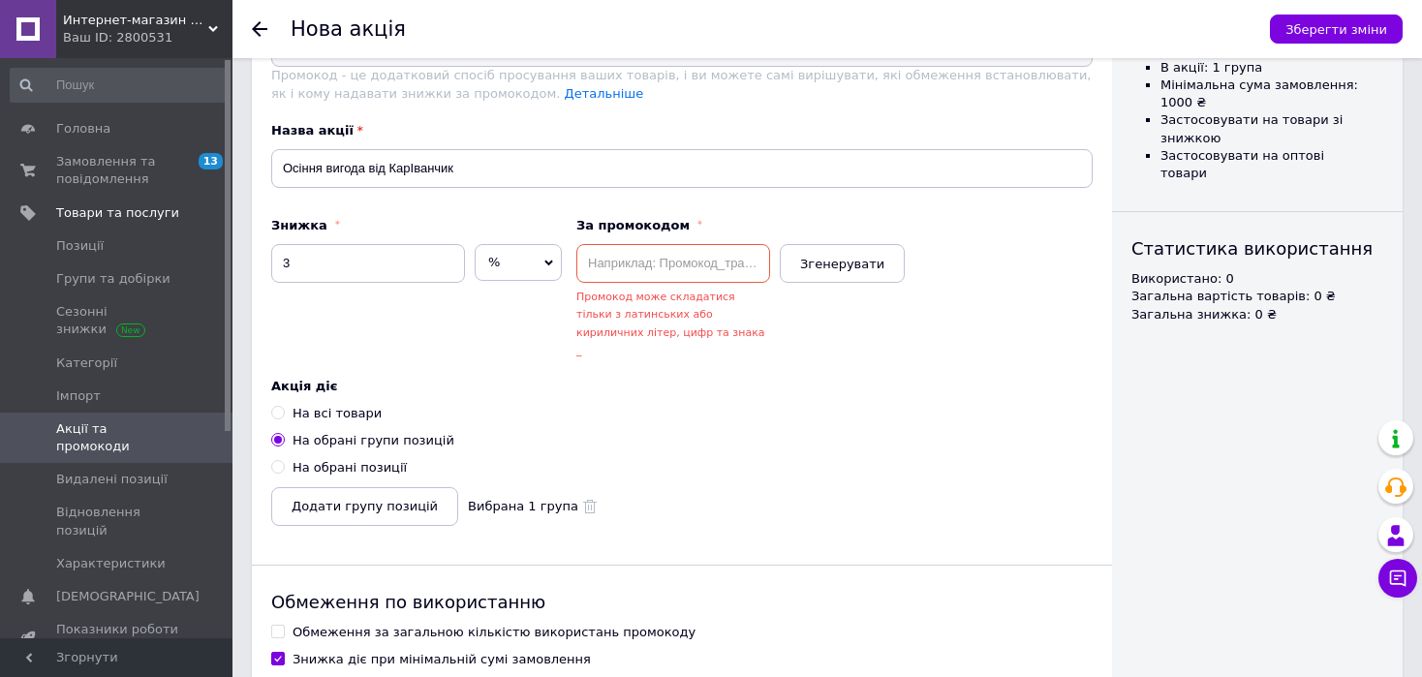
click at [666, 252] on input "text" at bounding box center [673, 263] width 194 height 39
type input "Ж"
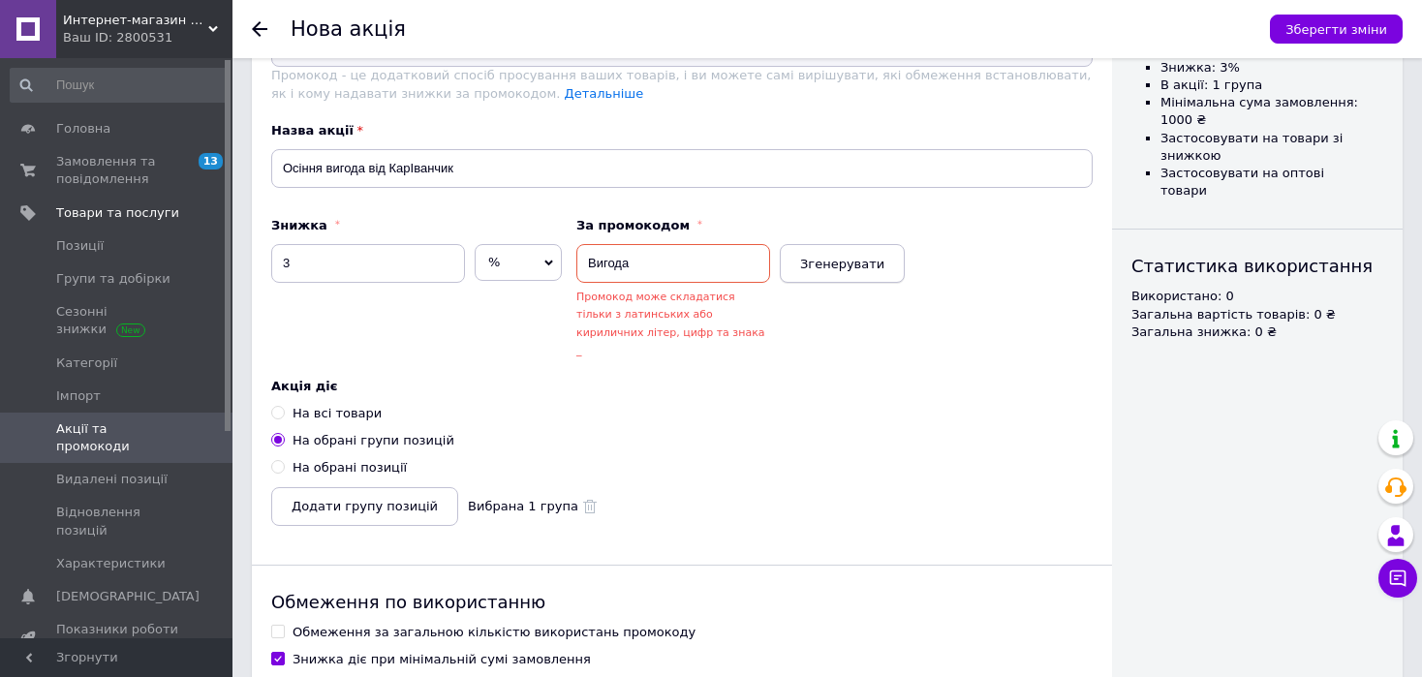
click at [837, 262] on span "Згенерувати" at bounding box center [842, 264] width 84 height 15
click at [692, 263] on input "fuct1636kc" at bounding box center [673, 263] width 194 height 39
type input "f"
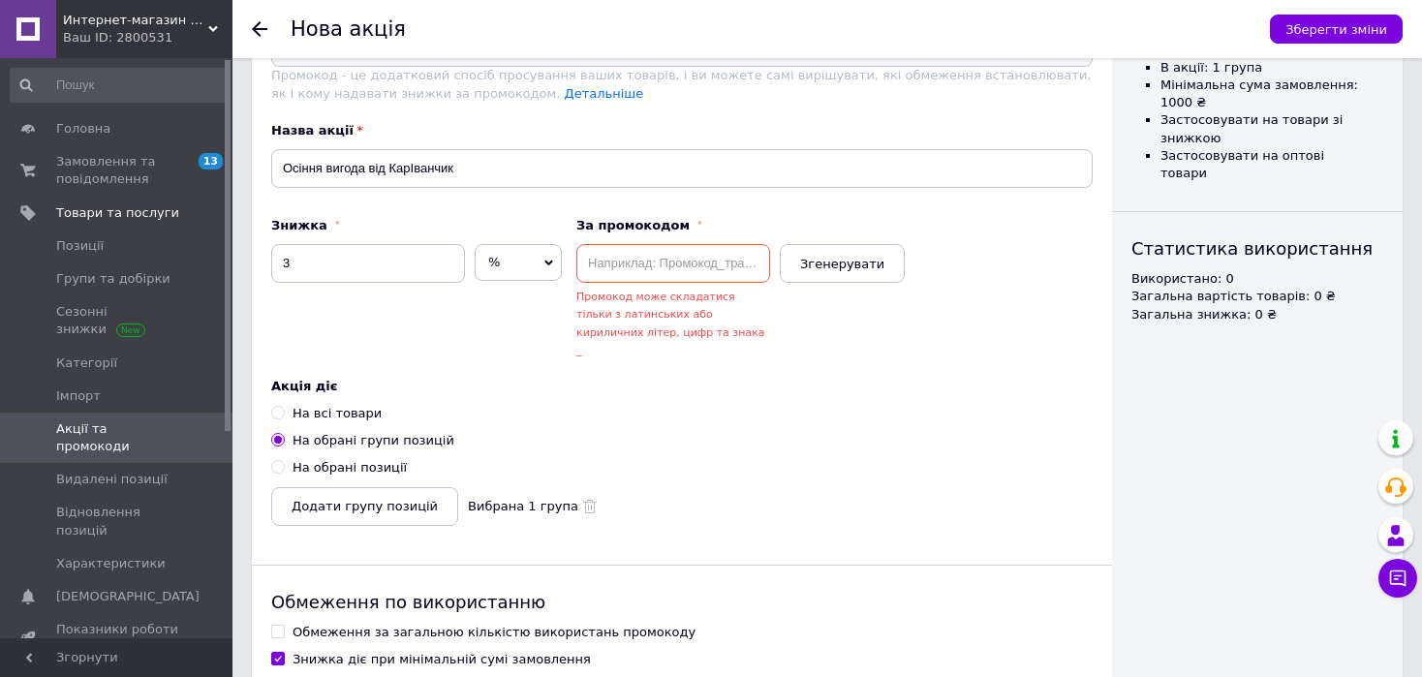
click at [731, 252] on input "text" at bounding box center [673, 263] width 194 height 39
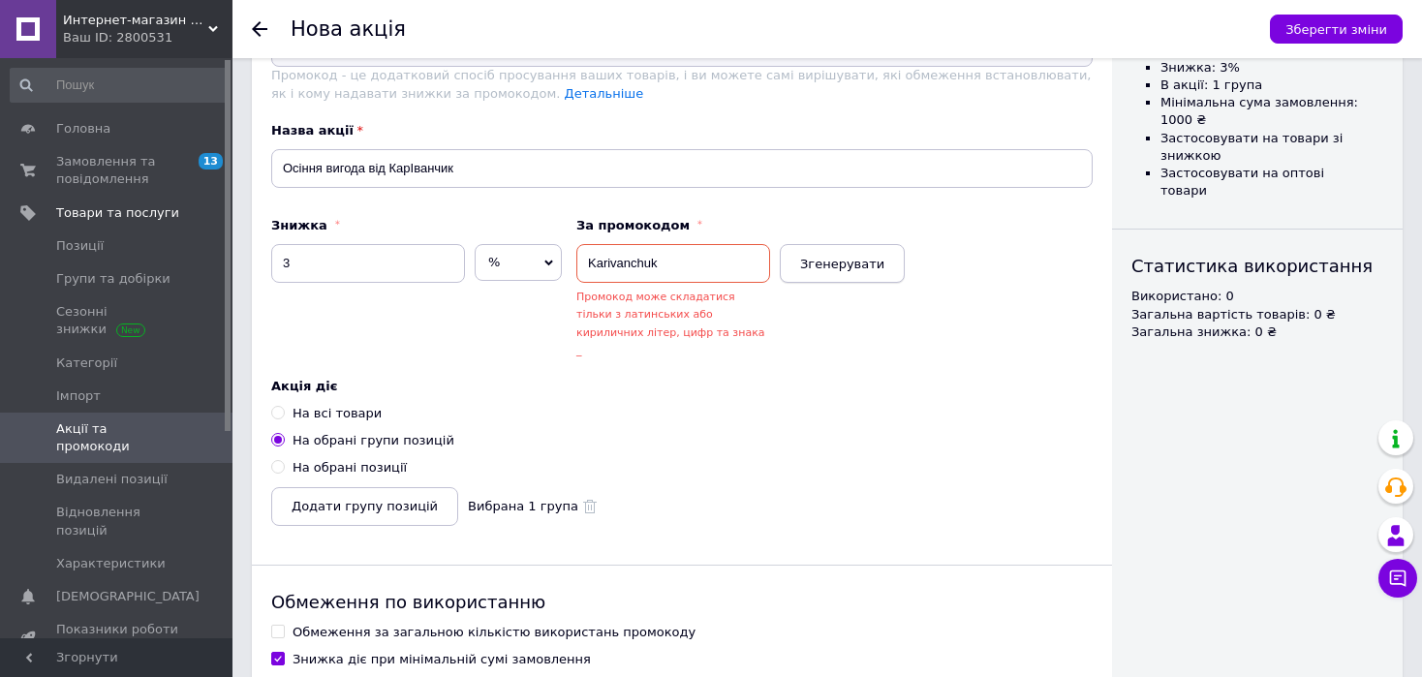
click at [825, 271] on button "Згенерувати" at bounding box center [842, 263] width 125 height 39
click at [707, 271] on input "n0ghlxrweh" at bounding box center [673, 263] width 194 height 39
type input "n"
click at [831, 265] on span "Згенерувати" at bounding box center [842, 264] width 84 height 15
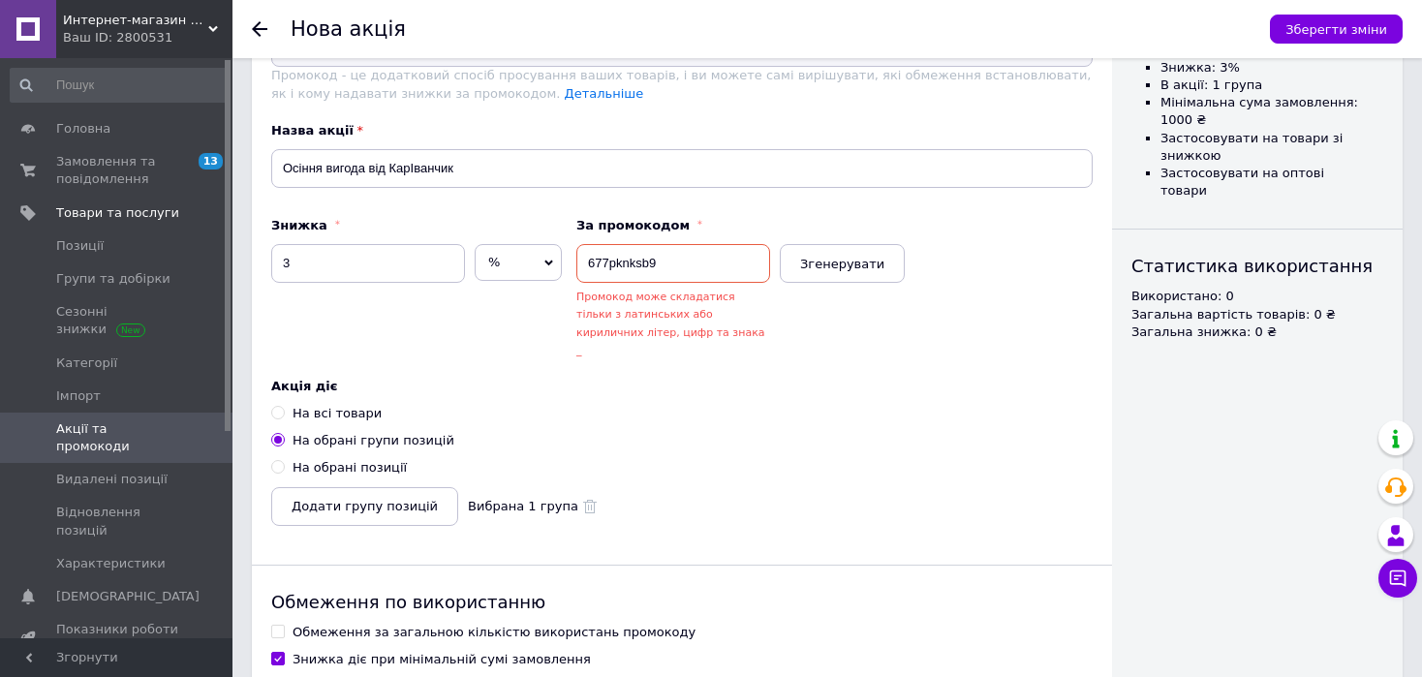
click at [688, 262] on input "677pknksb9" at bounding box center [673, 263] width 194 height 39
click at [695, 219] on span at bounding box center [700, 224] width 11 height 15
click at [707, 311] on span "Промокод може складатися тільки з латинських або кириличних літер, цифр та знак…" at bounding box center [670, 324] width 189 height 66
click at [831, 261] on span "Згенерувати" at bounding box center [842, 264] width 84 height 15
type input "lecidvnptm"
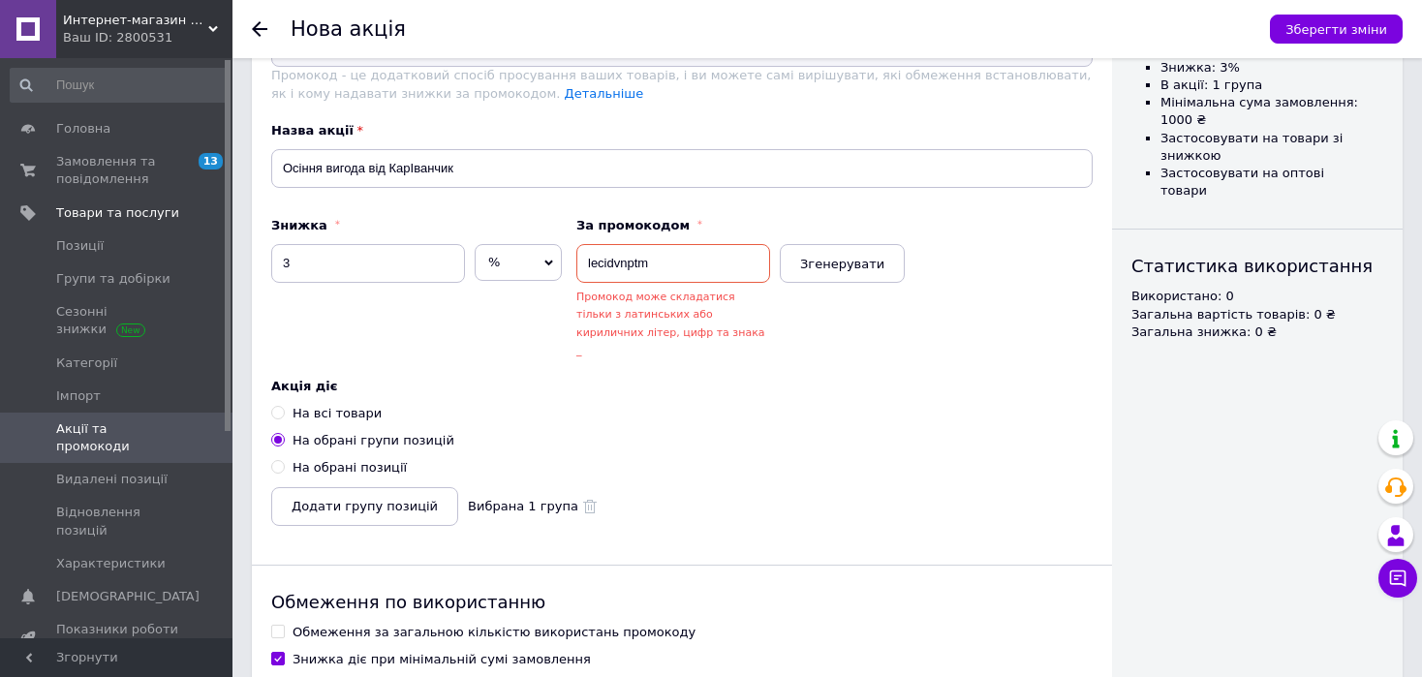
scroll to position [461, 0]
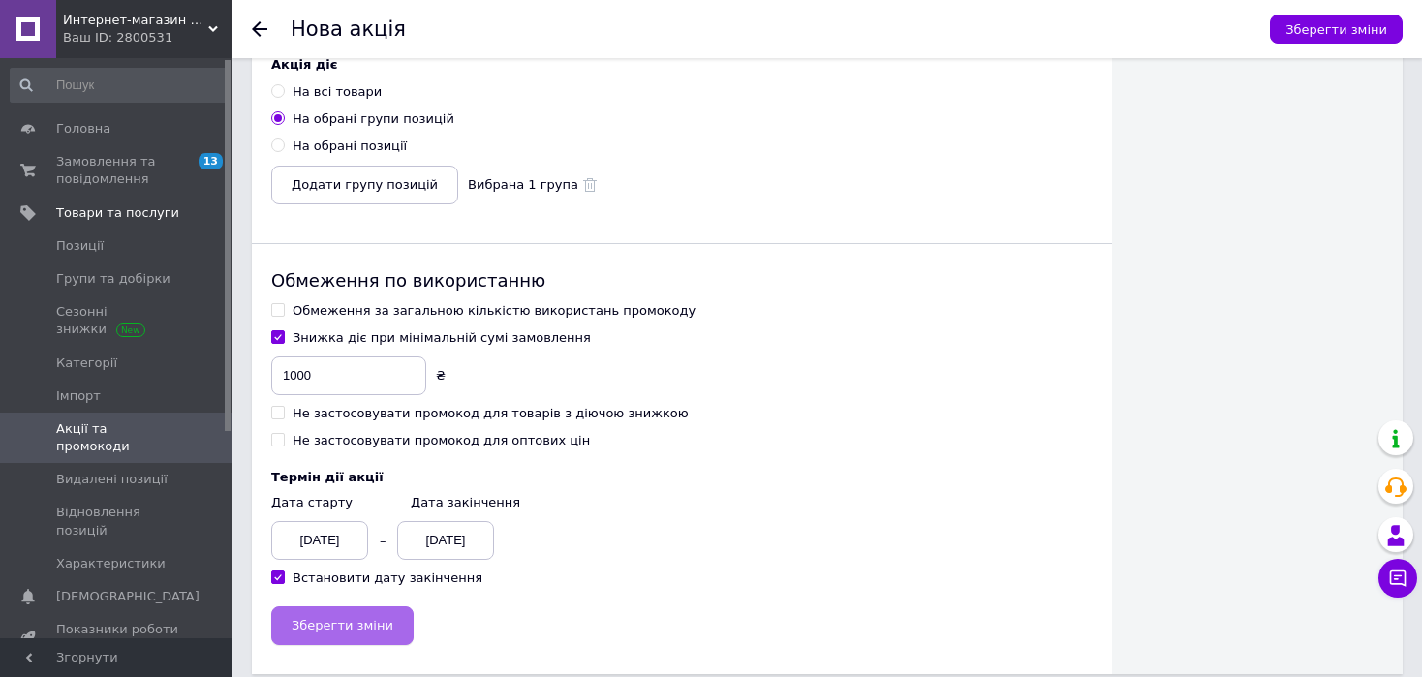
click at [341, 618] on span "Зберегти зміни" at bounding box center [343, 625] width 102 height 15
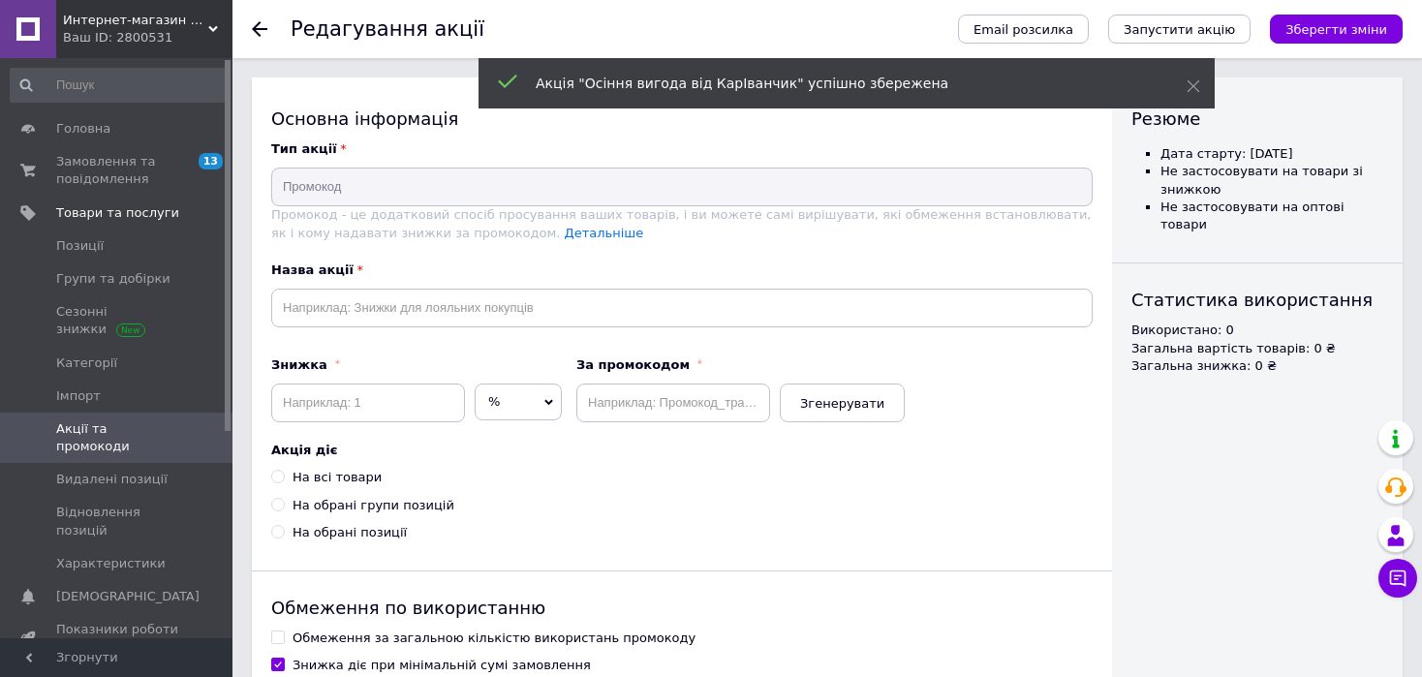
type input "Осіння вигода від КарІванчик"
type input "3"
type input "lecidvnptm"
radio input "true"
checkbox input "true"
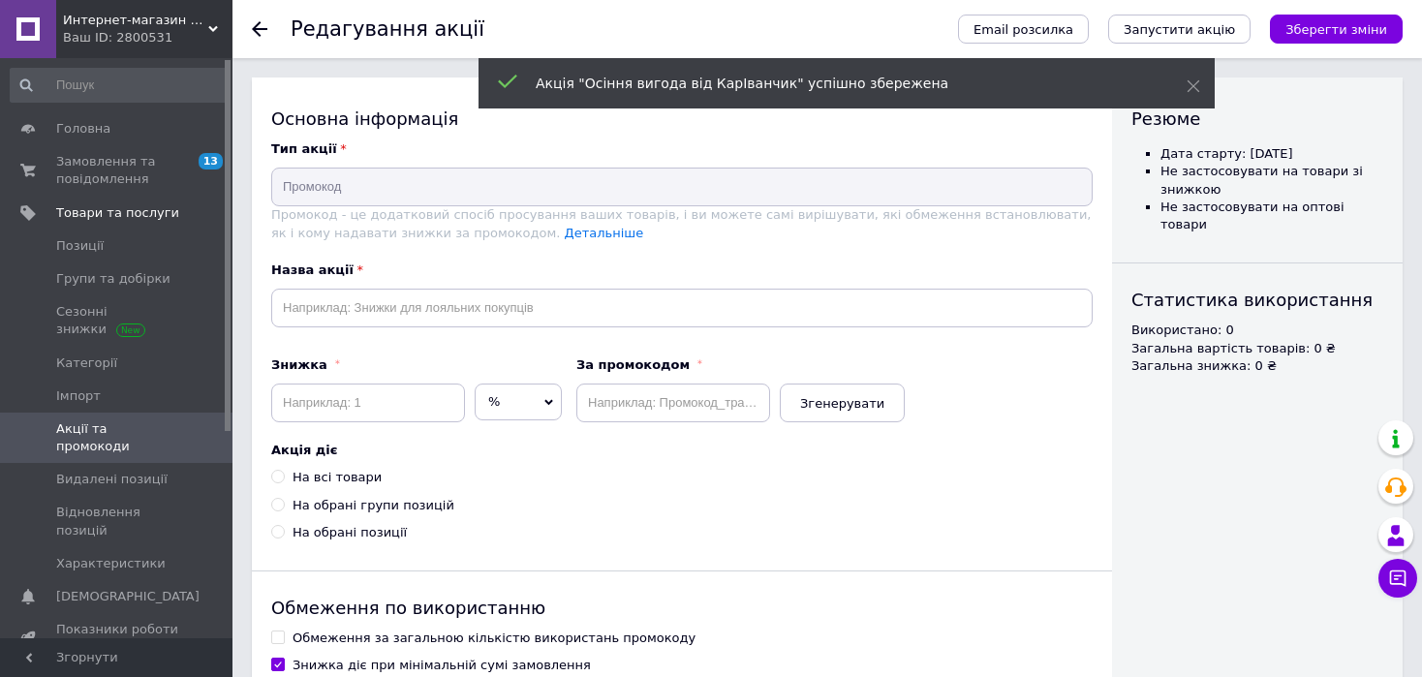
checkbox input "false"
checkbox input "true"
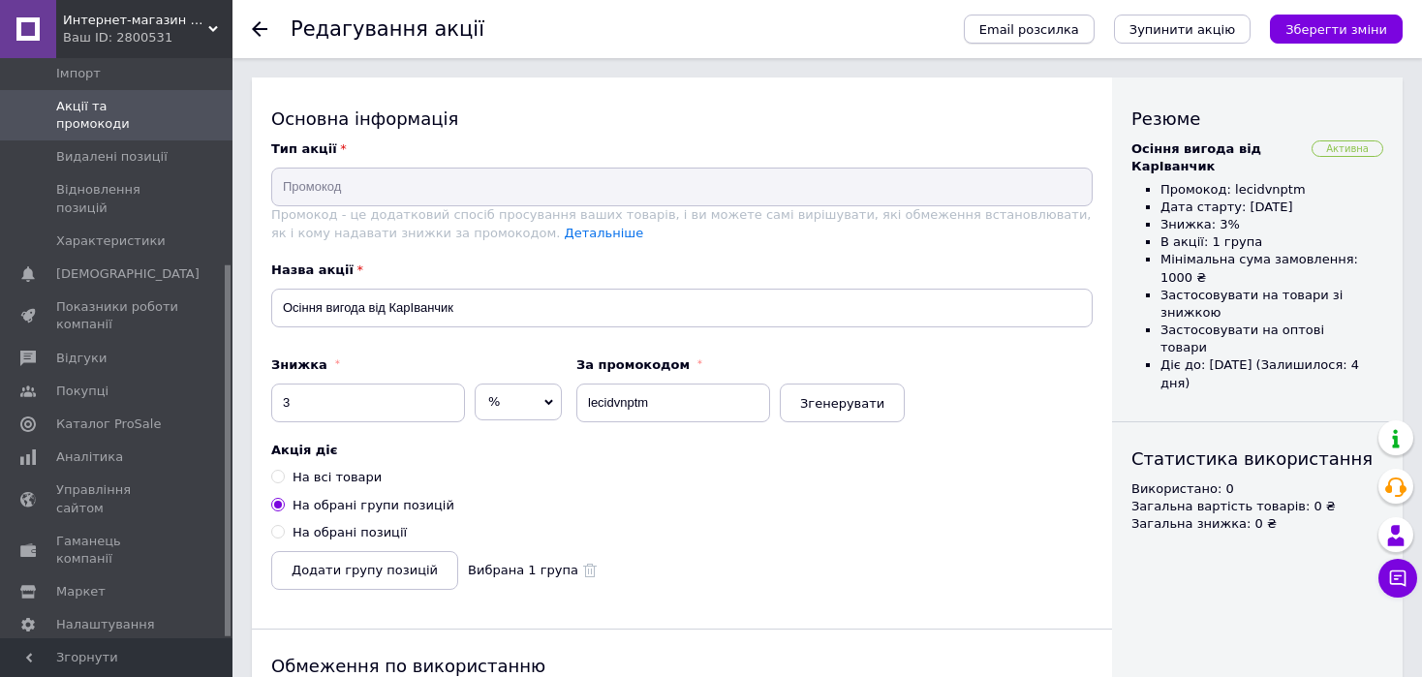
click at [1079, 27] on span "Email розсилка" at bounding box center [1029, 29] width 100 height 15
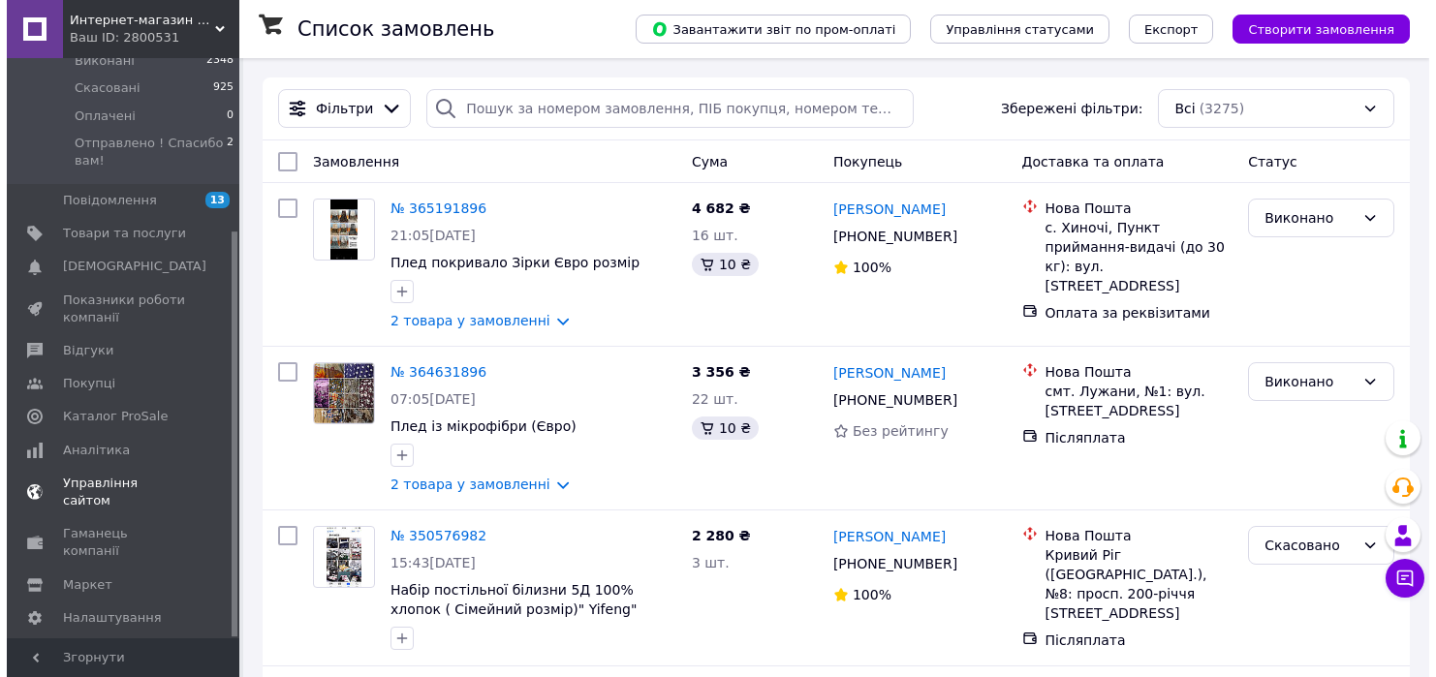
scroll to position [247, 0]
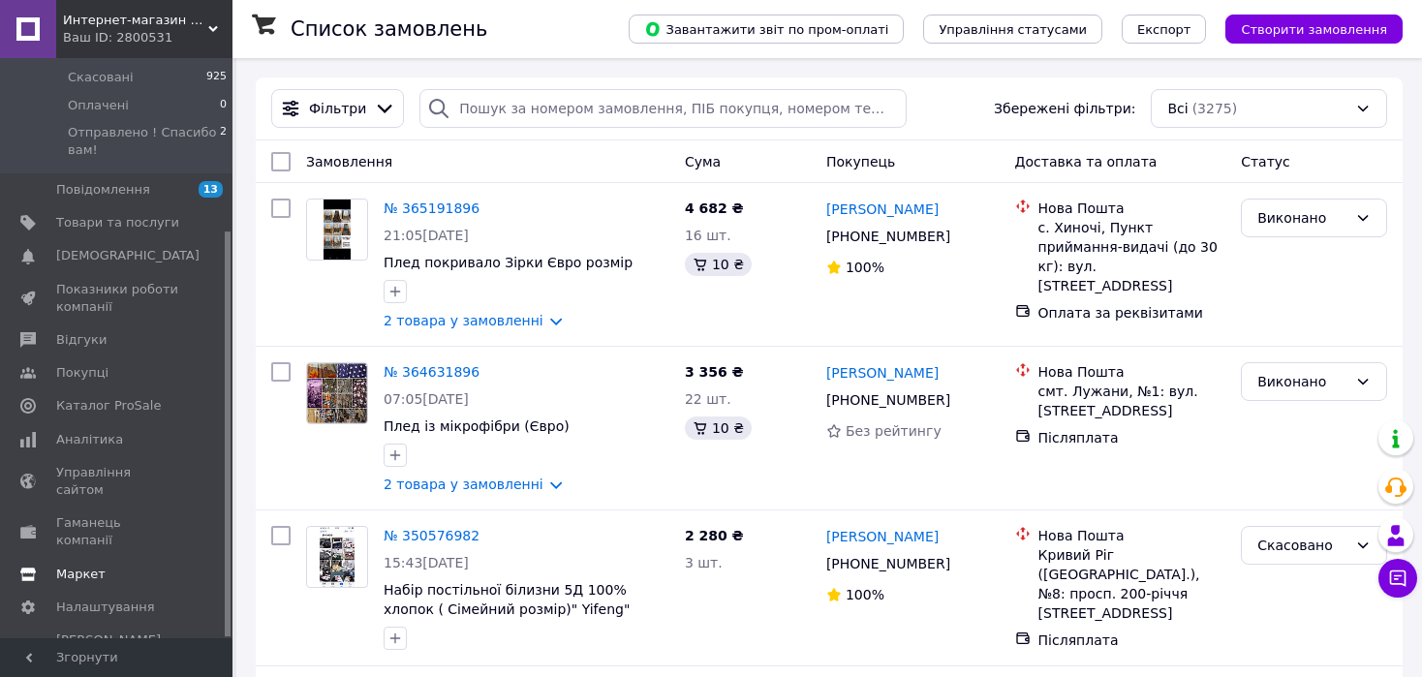
click at [74, 566] on span "Маркет" at bounding box center [80, 574] width 49 height 17
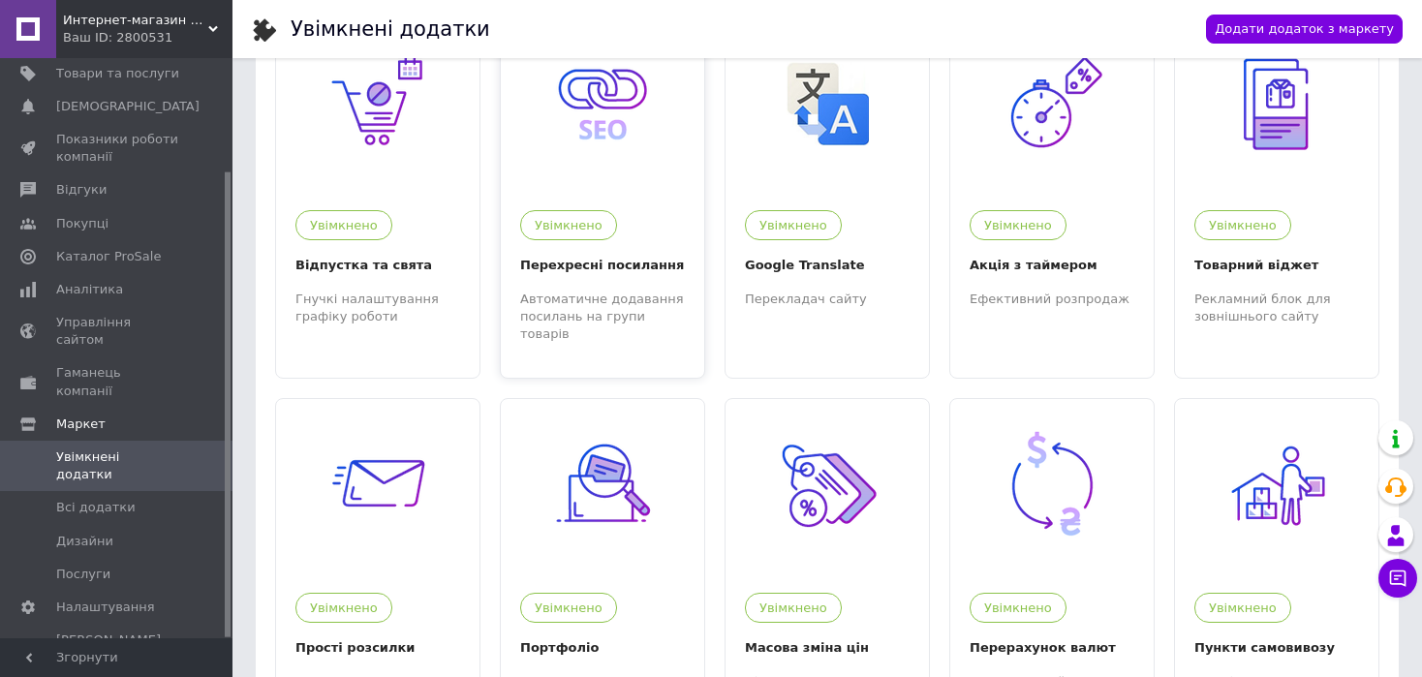
scroll to position [89, 0]
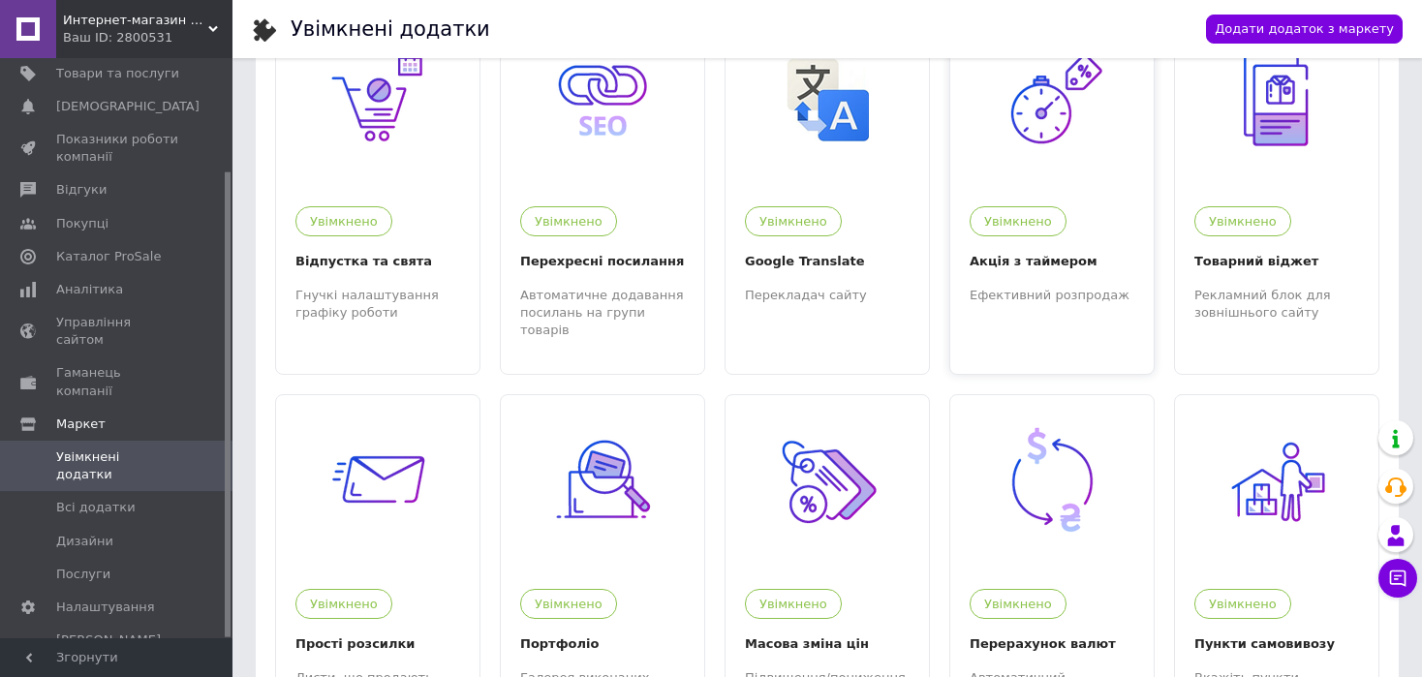
click at [1057, 283] on div "Увімкнено Акція з таймером Ефективний розпродаж" at bounding box center [1051, 245] width 203 height 117
click at [83, 599] on span "Налаштування" at bounding box center [105, 607] width 99 height 17
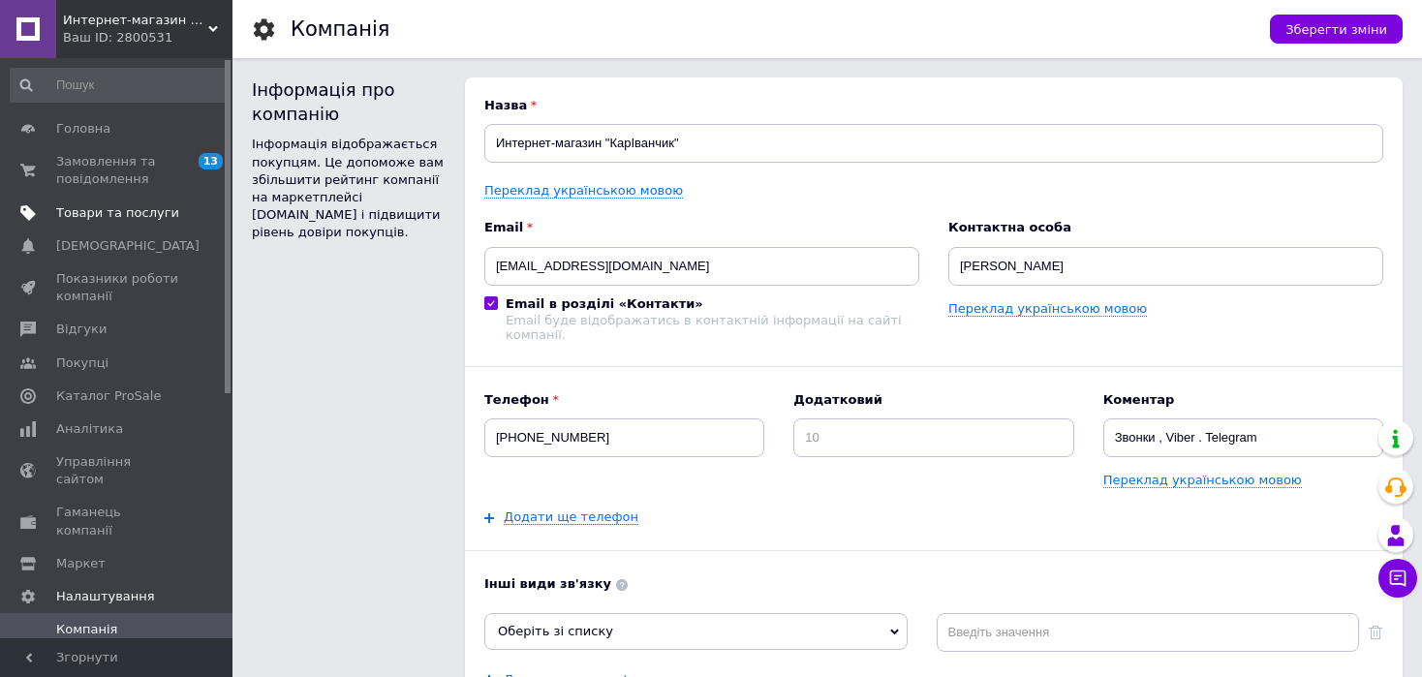
click at [139, 205] on span "Товари та послуги" at bounding box center [117, 212] width 123 height 17
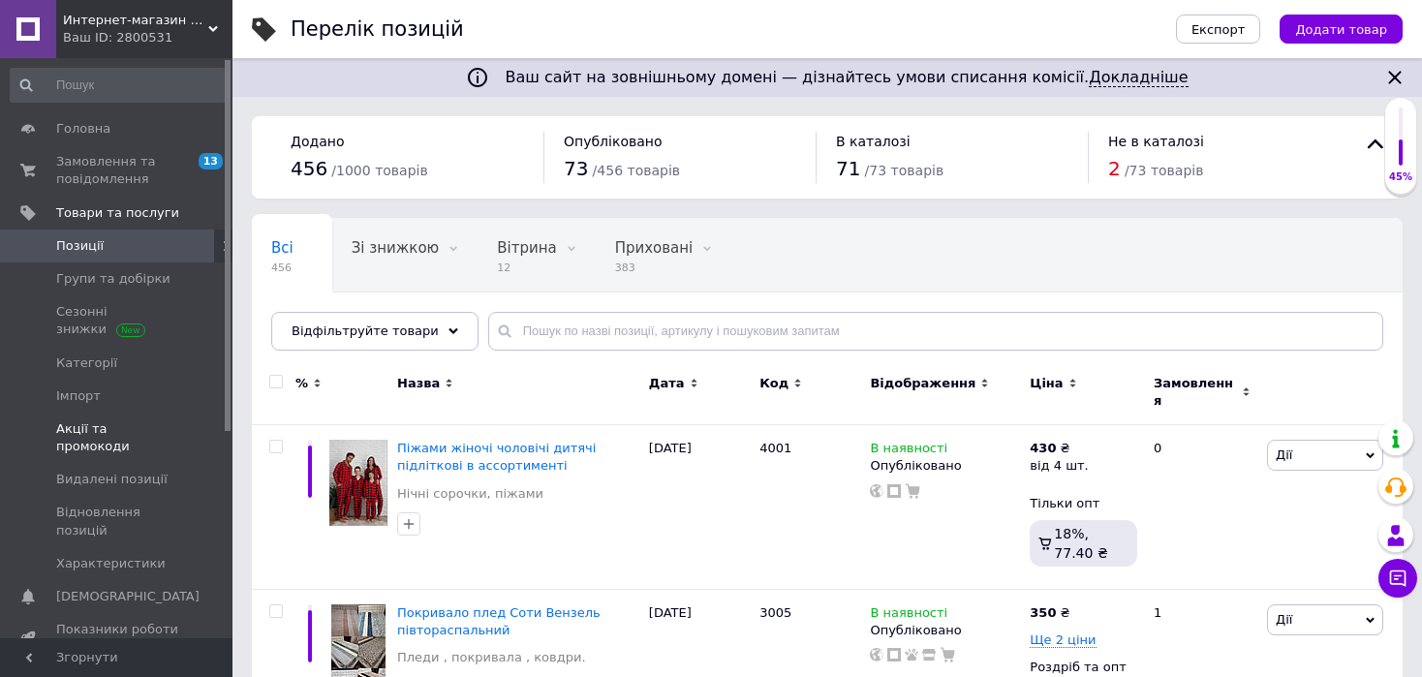
click at [96, 421] on span "Акції та промокоди" at bounding box center [117, 437] width 123 height 35
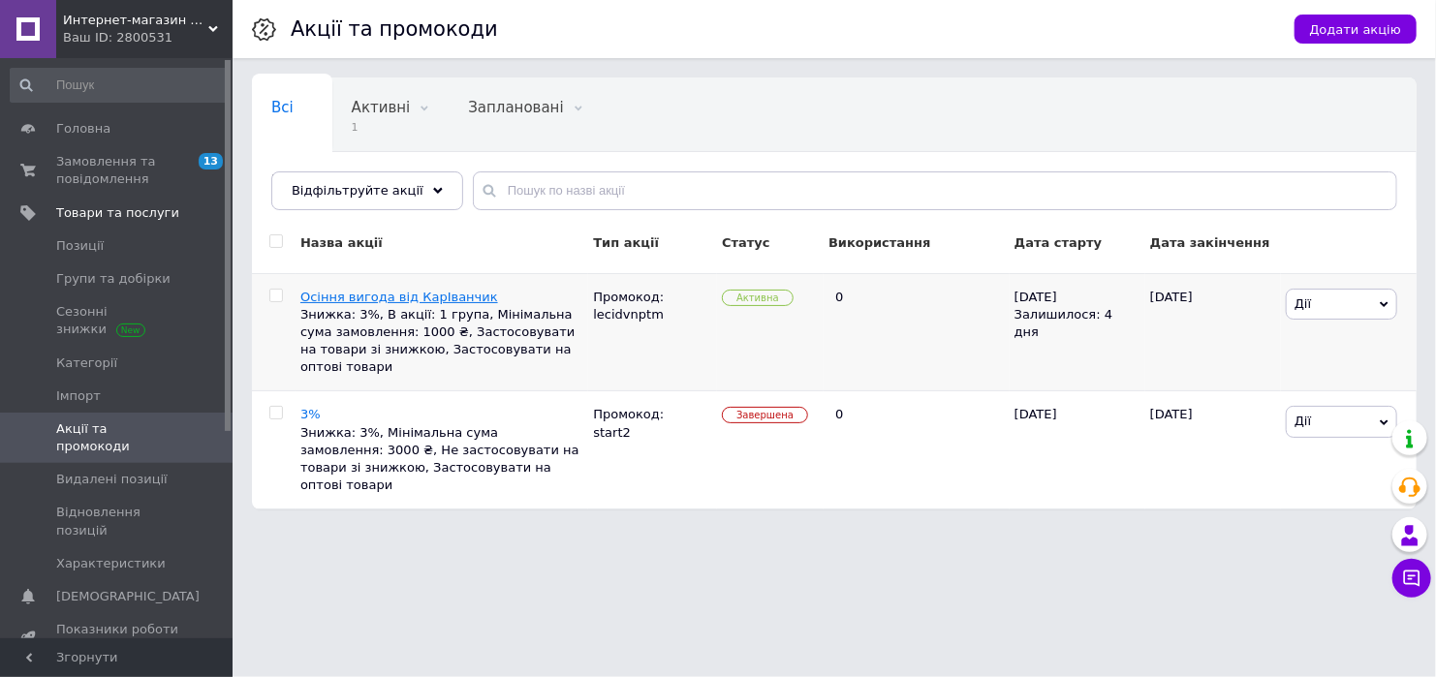
click at [459, 294] on span "Осіння вигода від КарІванчик" at bounding box center [399, 297] width 198 height 15
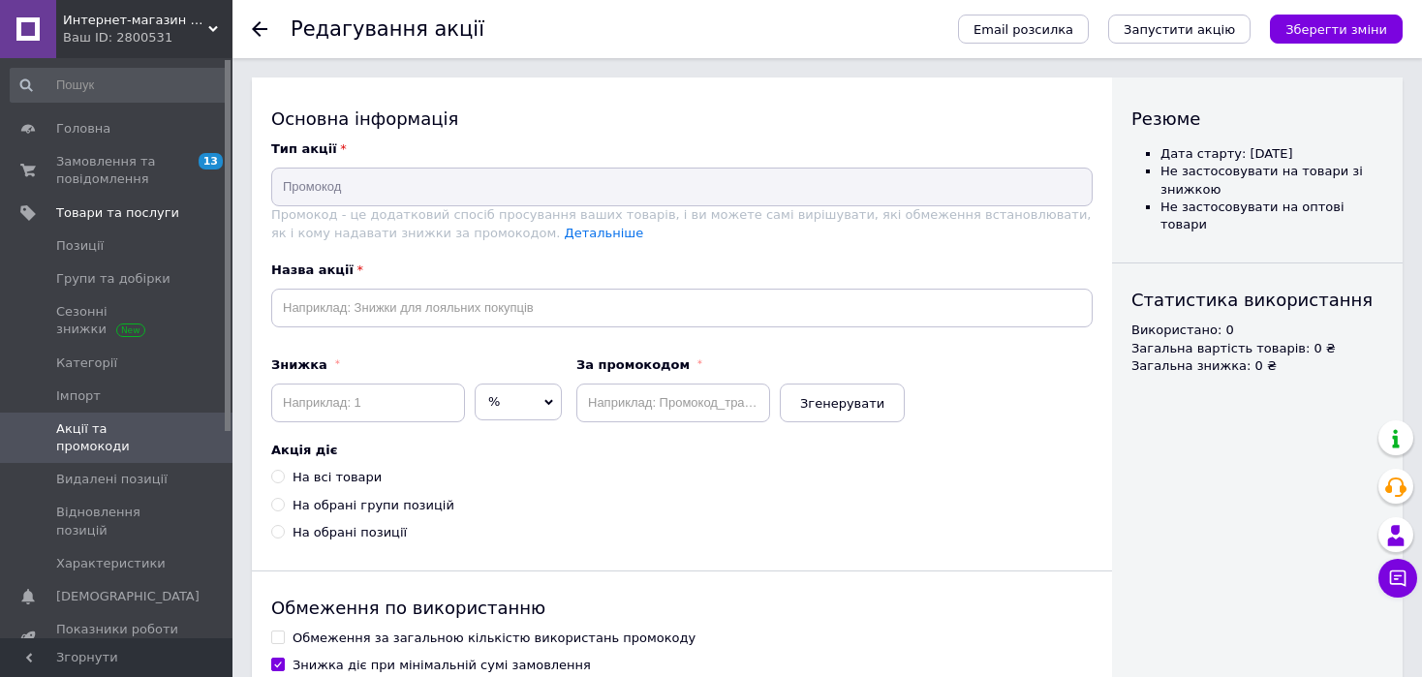
type input "Осіння вигода від КарІванчик"
type input "3"
type input "lecidvnptm"
radio input "true"
checkbox input "true"
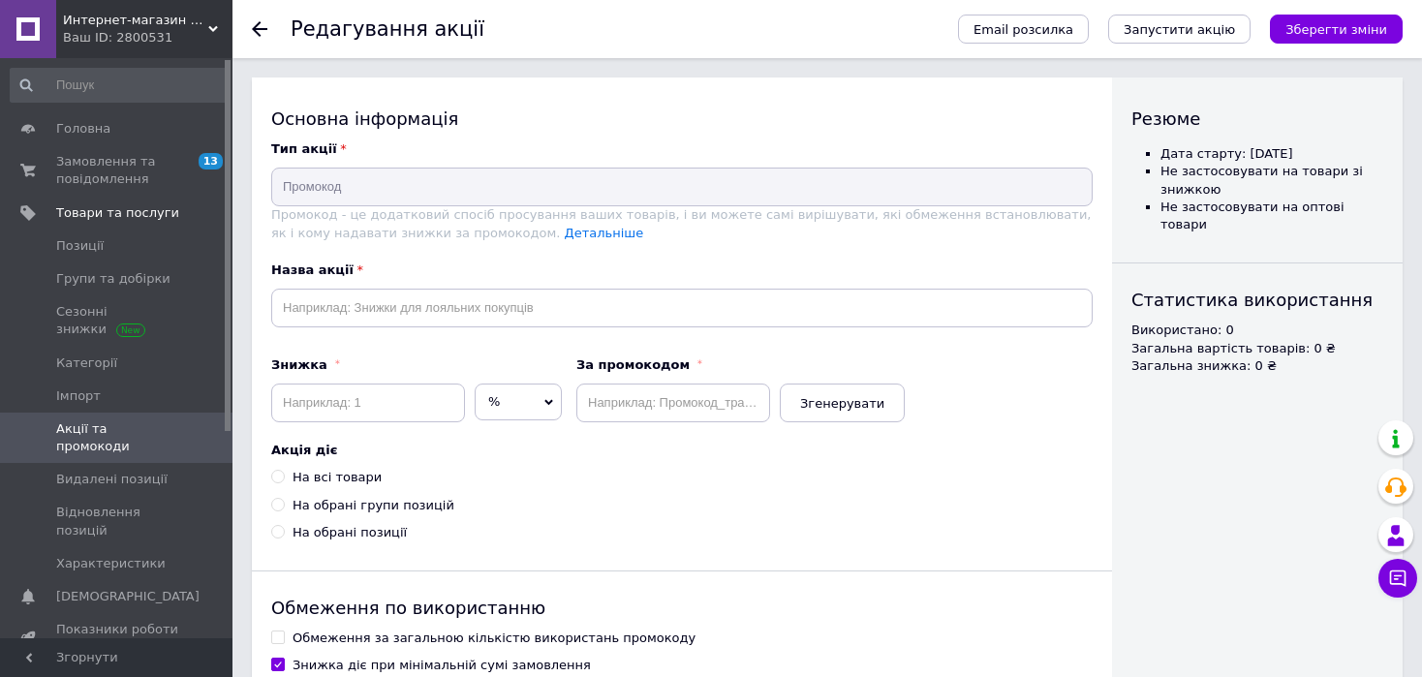
checkbox input "false"
checkbox input "true"
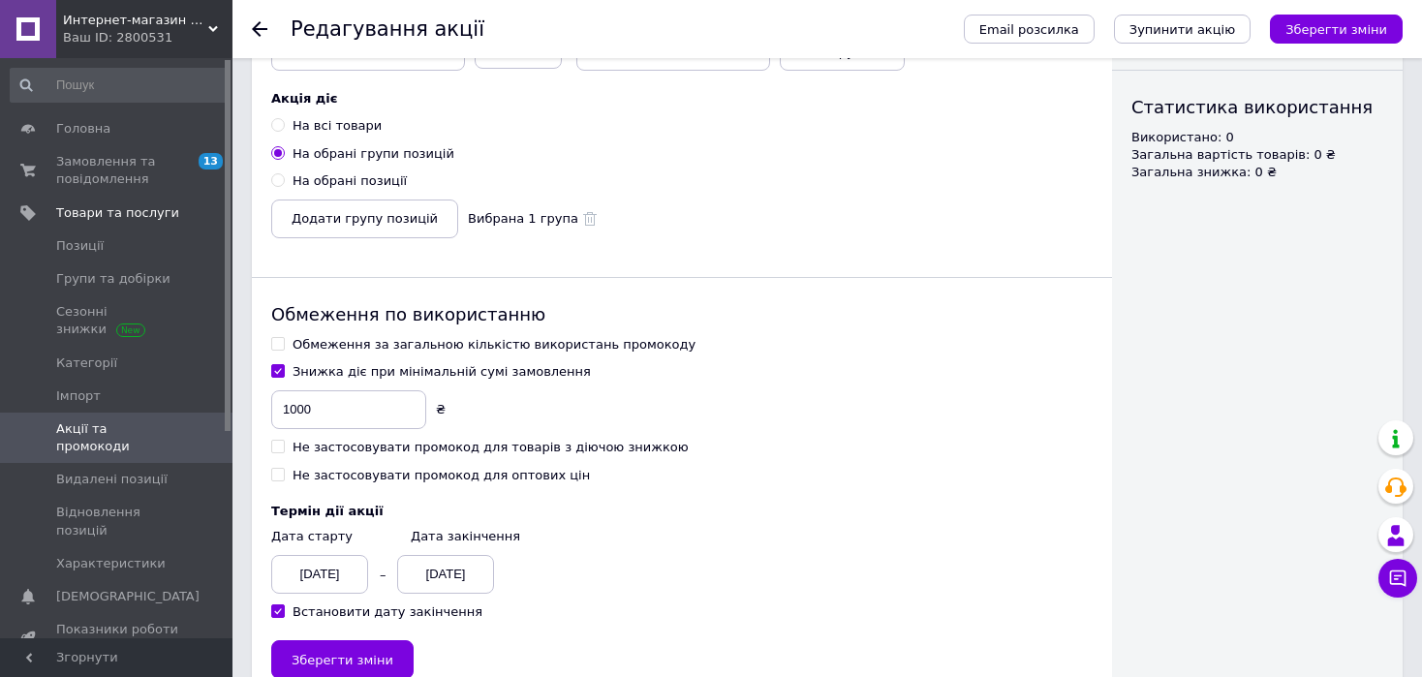
scroll to position [353, 0]
click at [325, 404] on input "1000" at bounding box center [348, 408] width 155 height 39
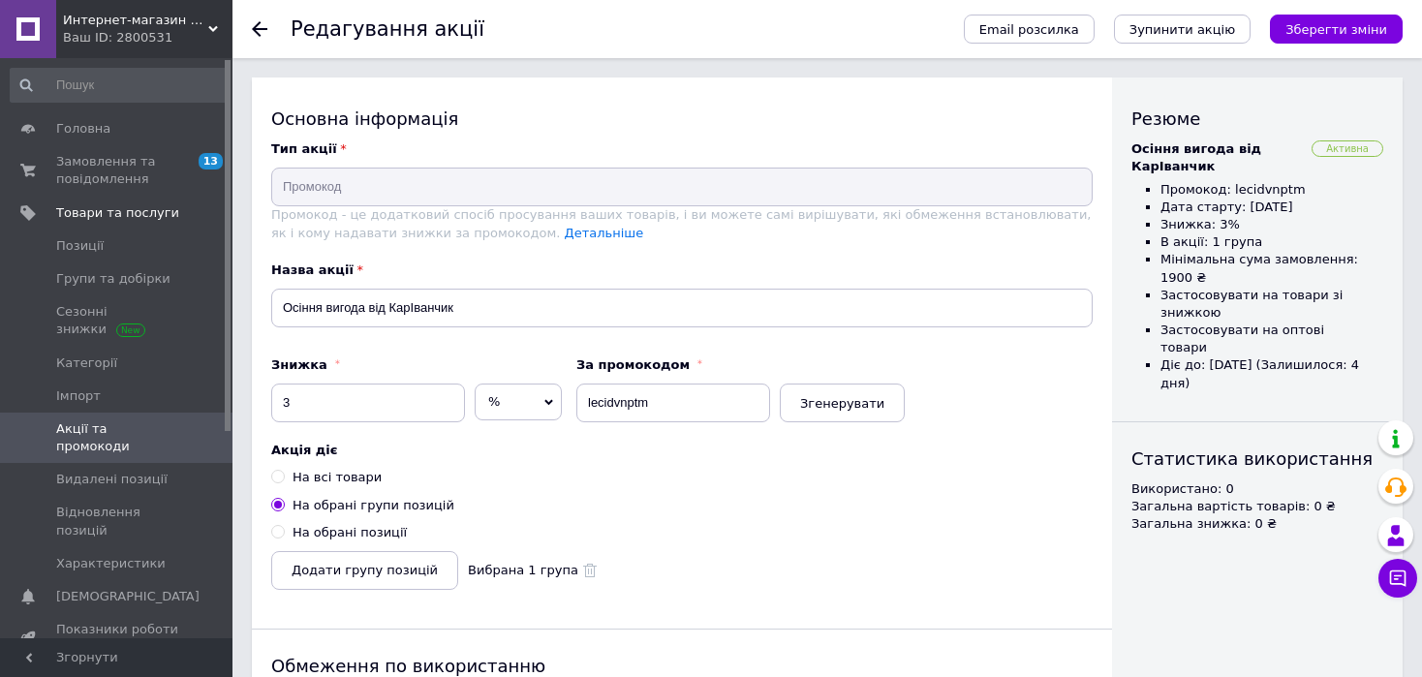
scroll to position [15, 0]
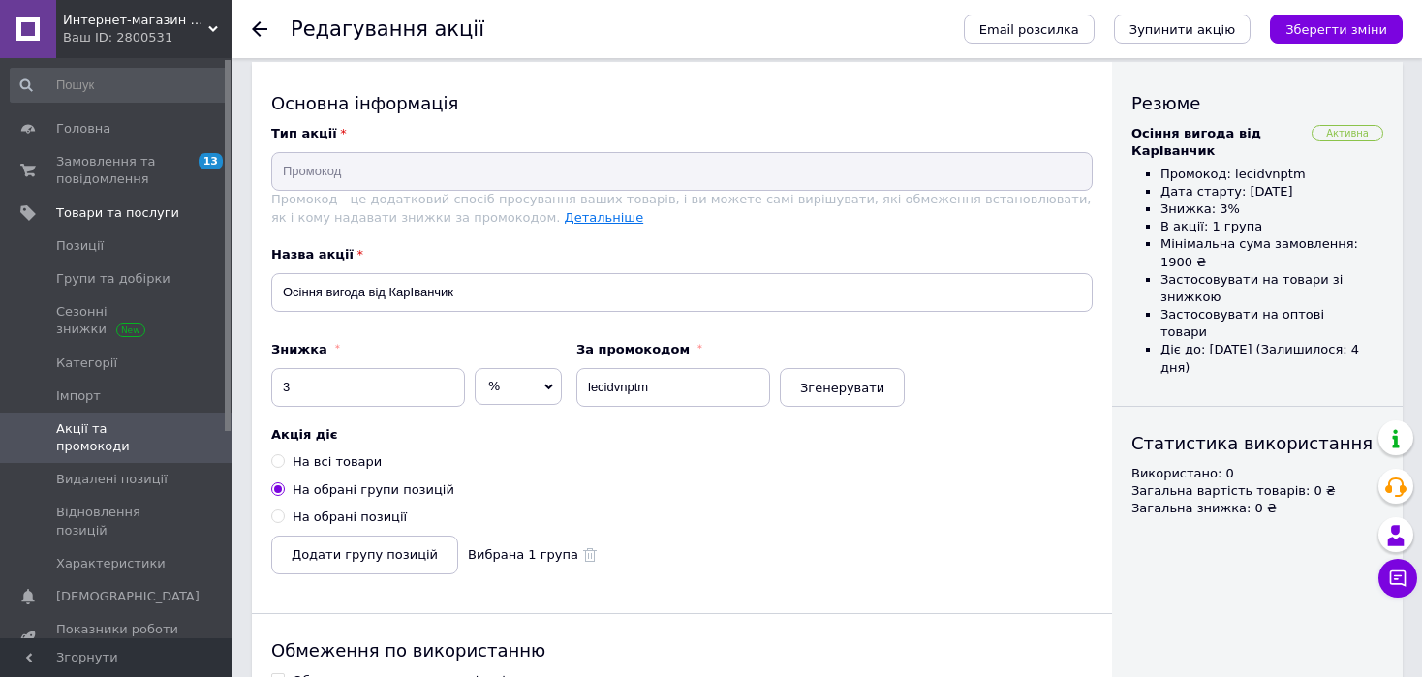
type input "1900"
click at [565, 217] on link "Детальніше" at bounding box center [604, 217] width 79 height 15
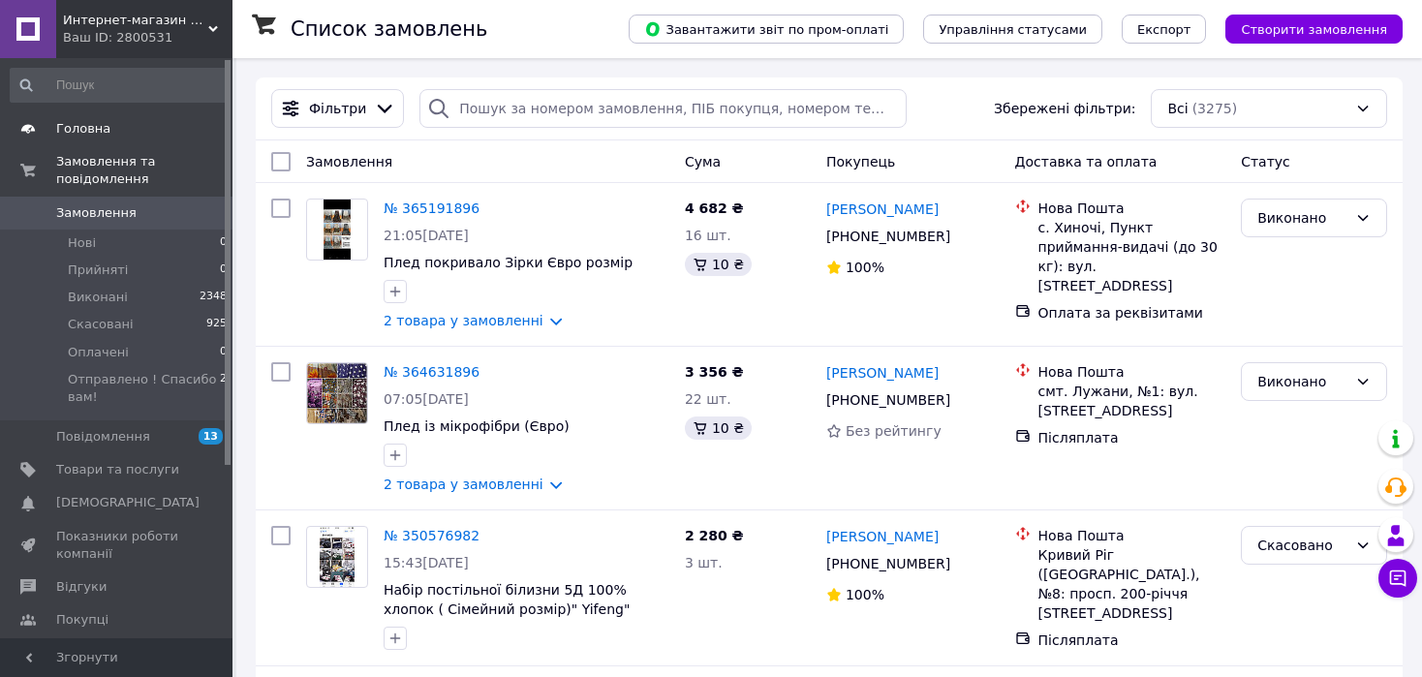
click at [77, 127] on span "Головна" at bounding box center [83, 128] width 54 height 17
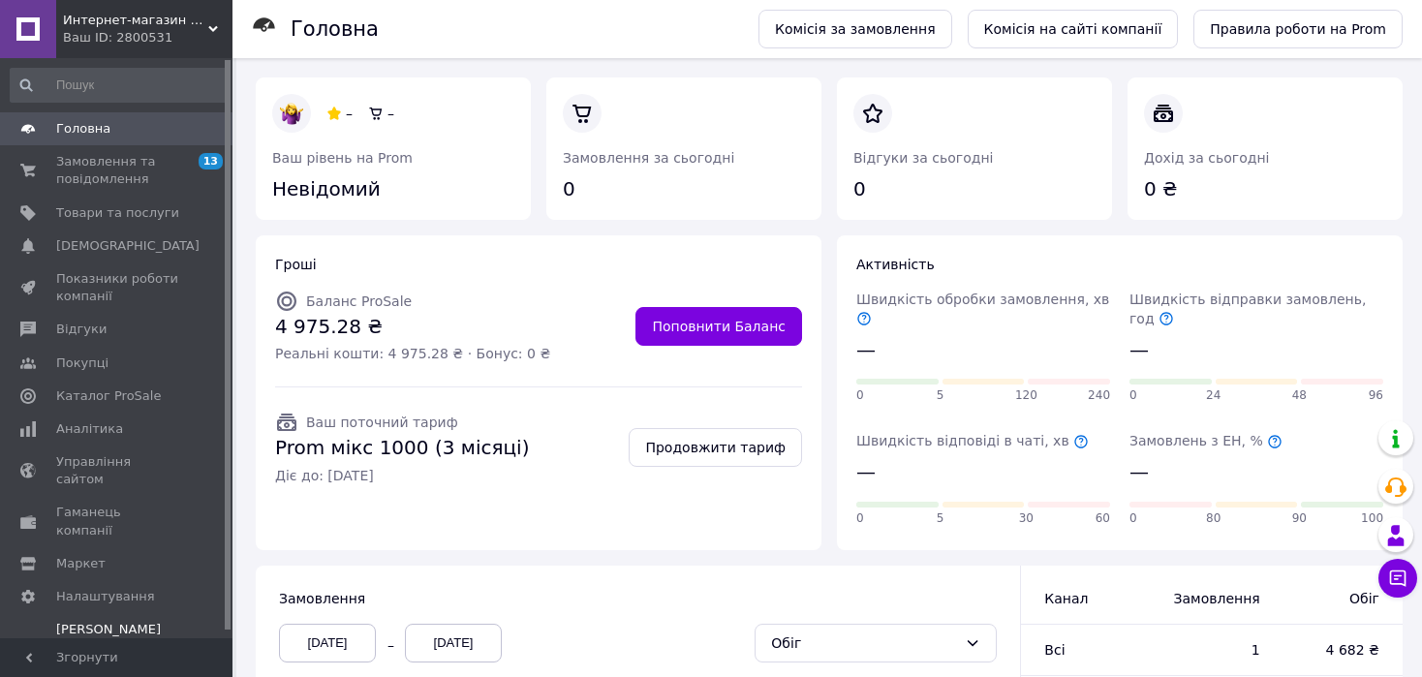
scroll to position [8, 0]
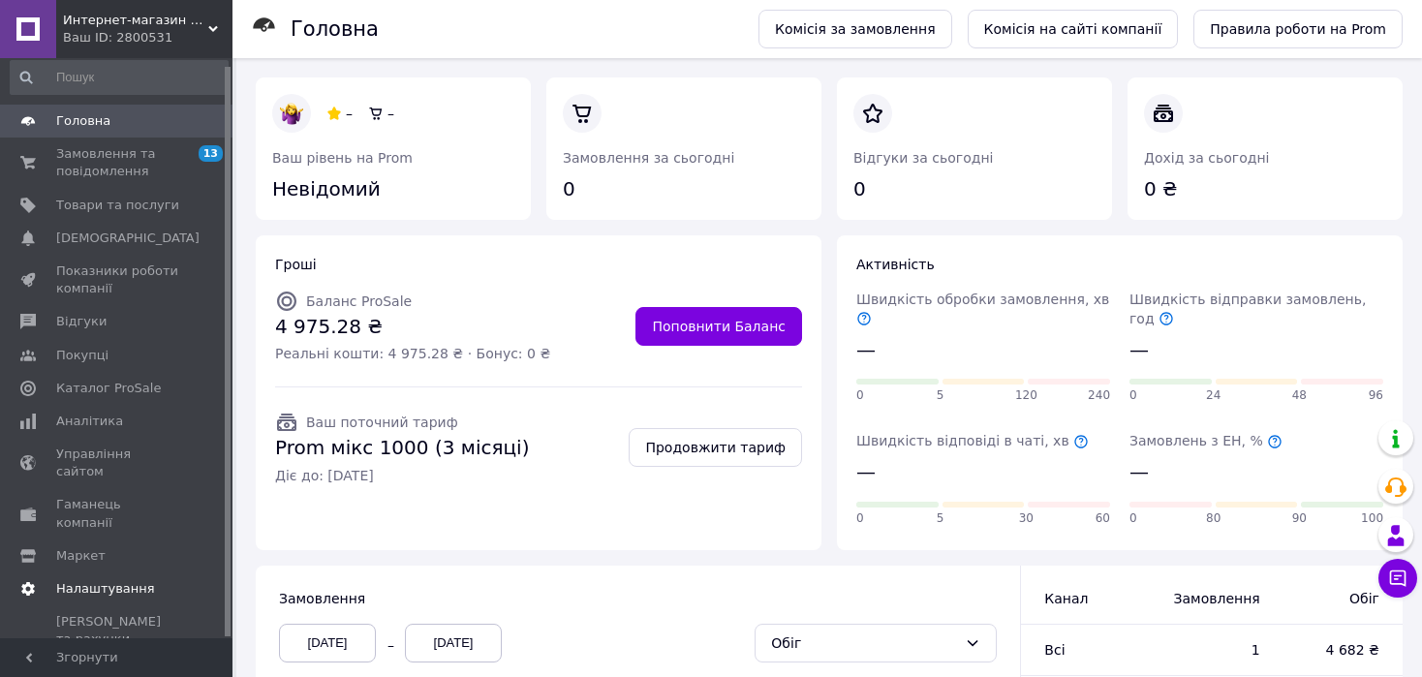
click at [110, 580] on span "Налаштування" at bounding box center [105, 588] width 99 height 17
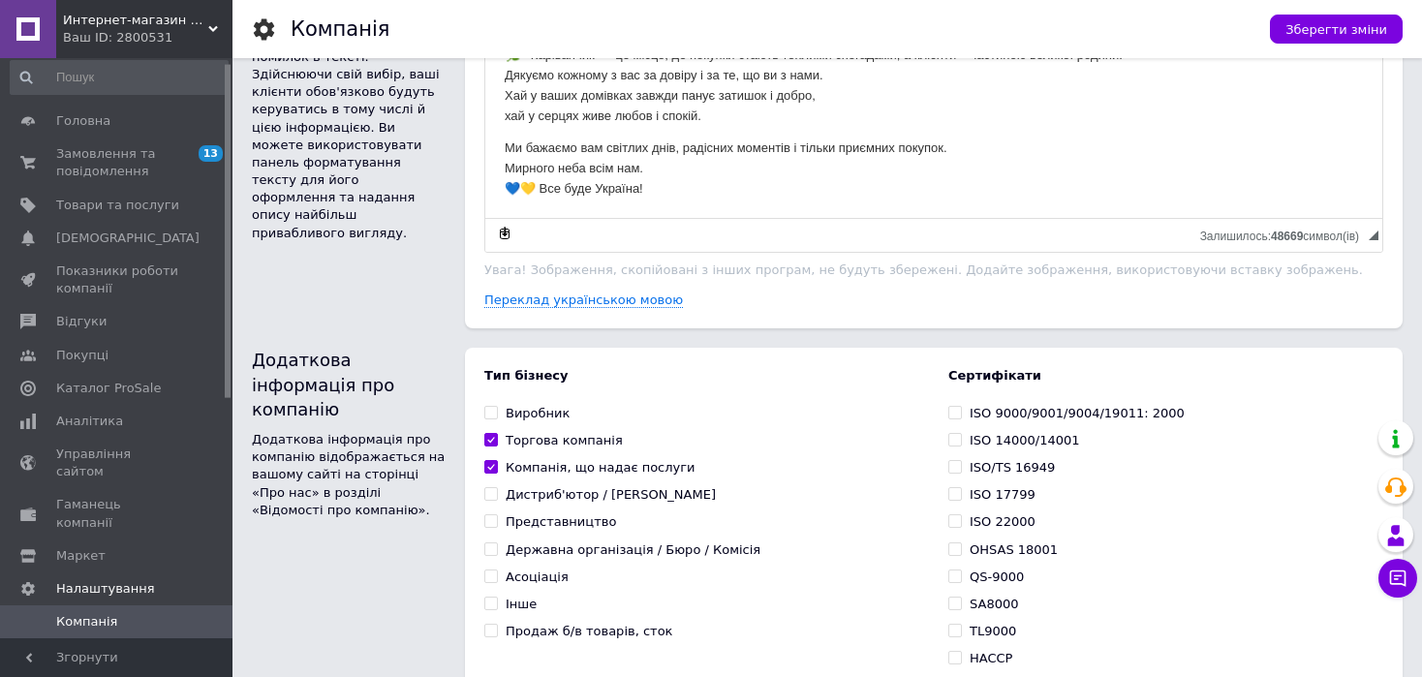
scroll to position [1089, 0]
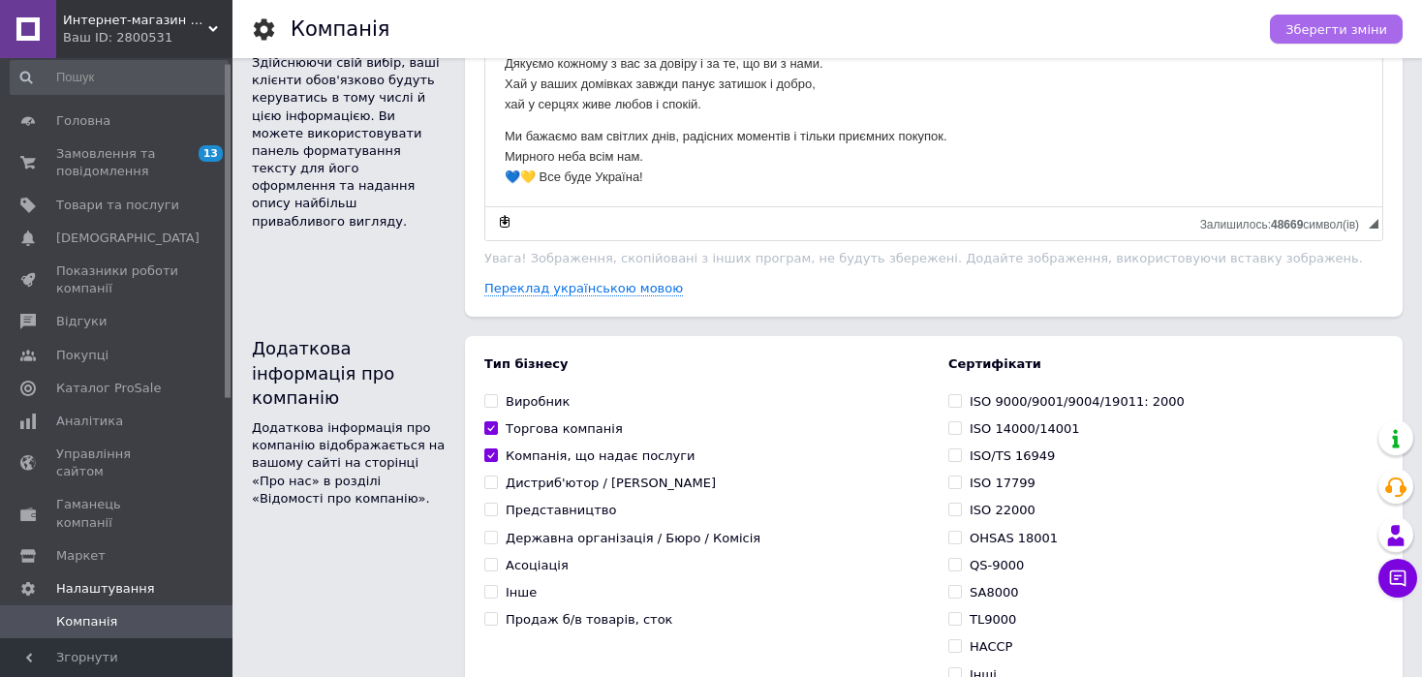
click at [1367, 26] on span "Зберегти зміни" at bounding box center [1336, 29] width 102 height 15
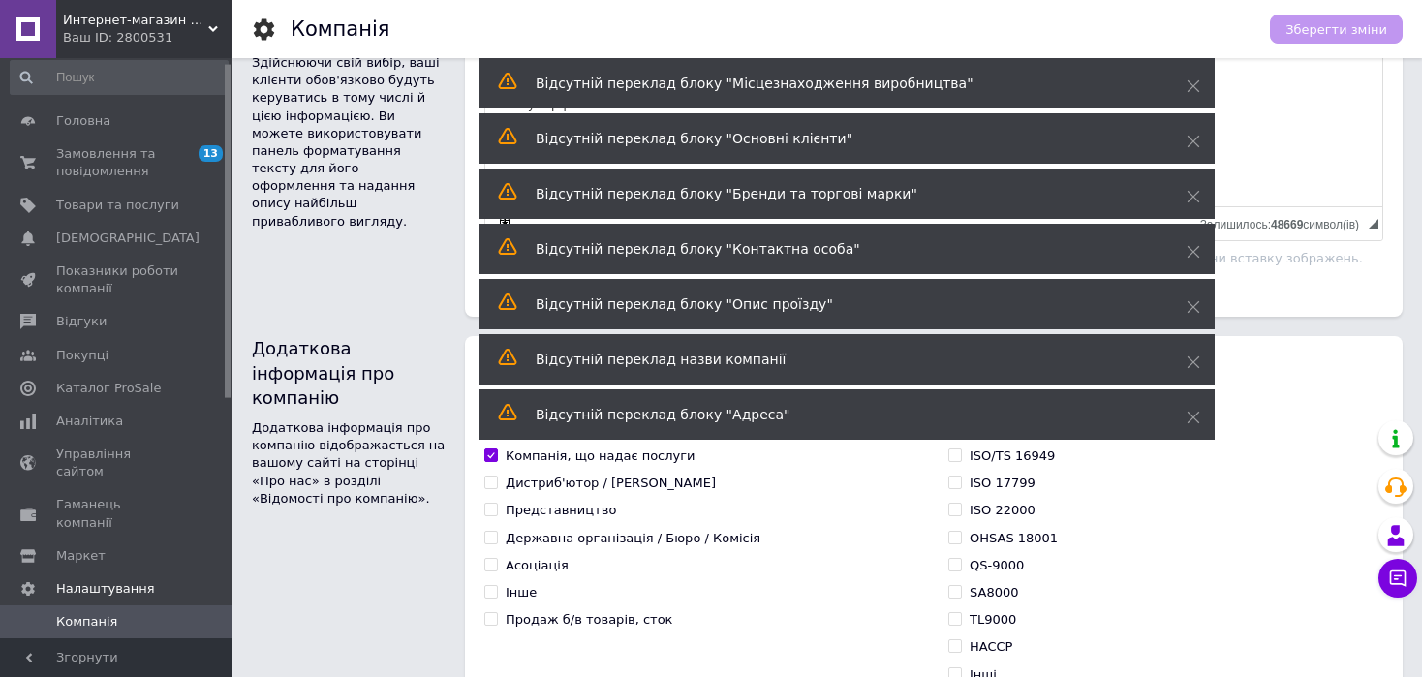
click at [88, 646] on span "Сторінка продавця" at bounding box center [117, 663] width 123 height 35
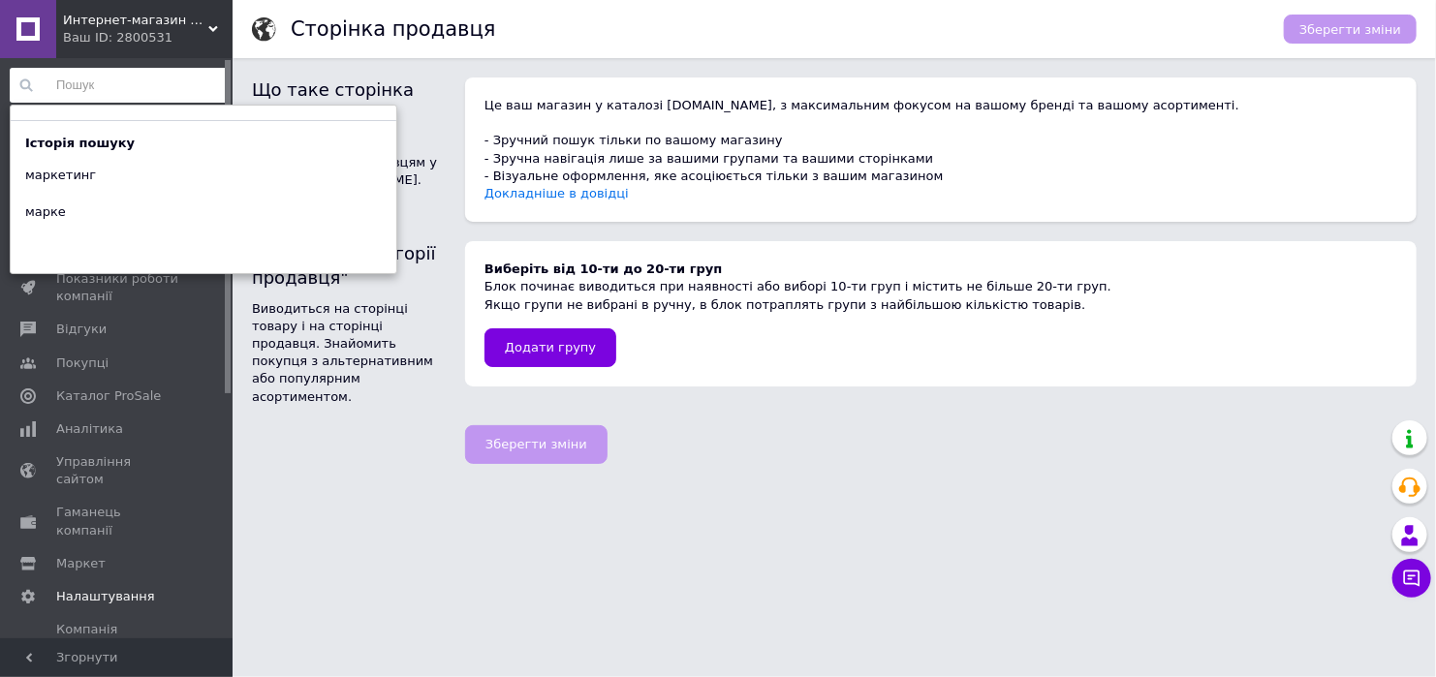
click at [127, 91] on input at bounding box center [119, 85] width 219 height 35
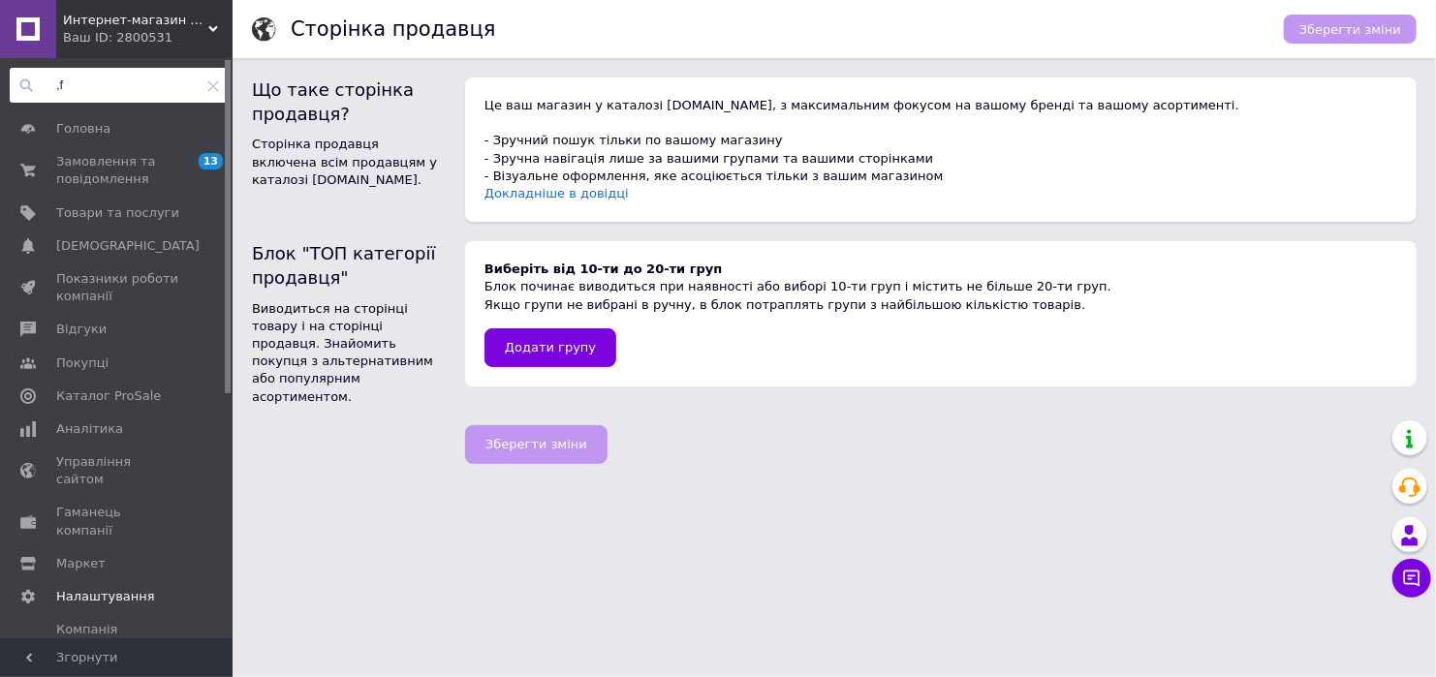
type input ","
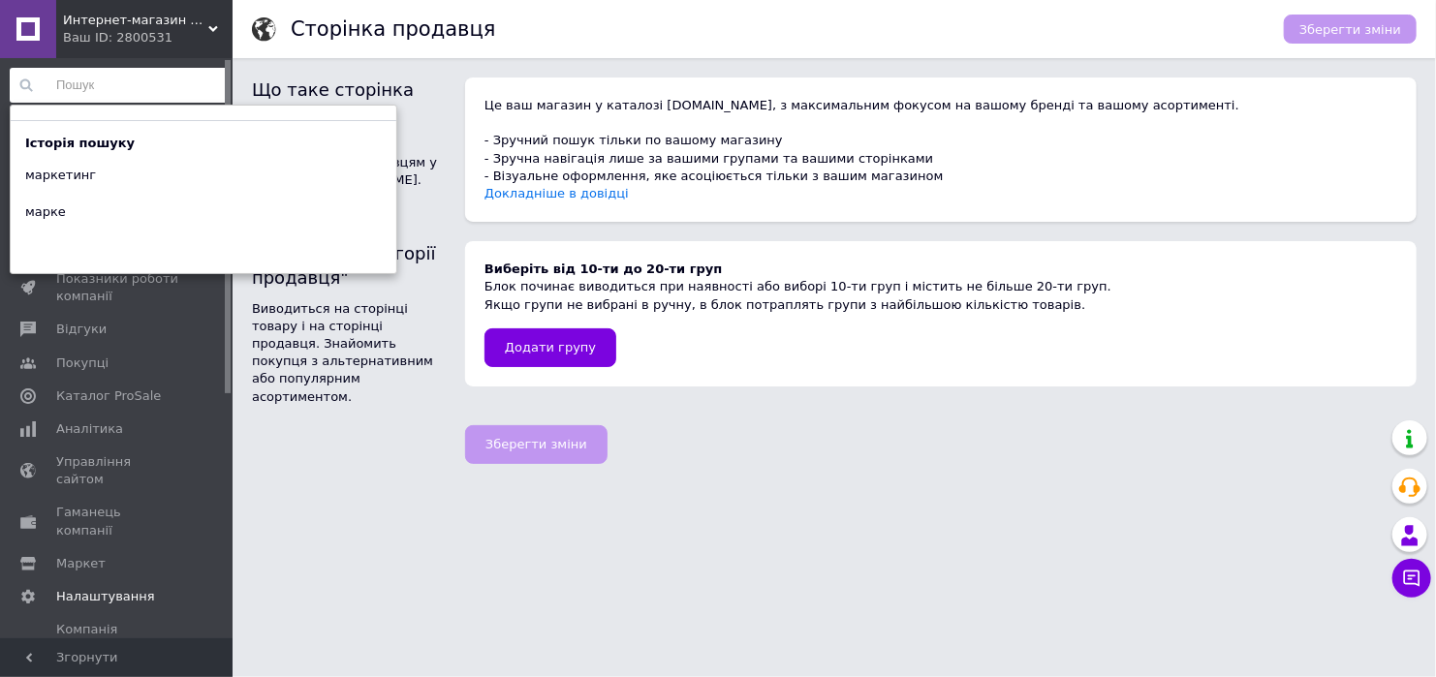
click at [198, 77] on input at bounding box center [119, 85] width 219 height 35
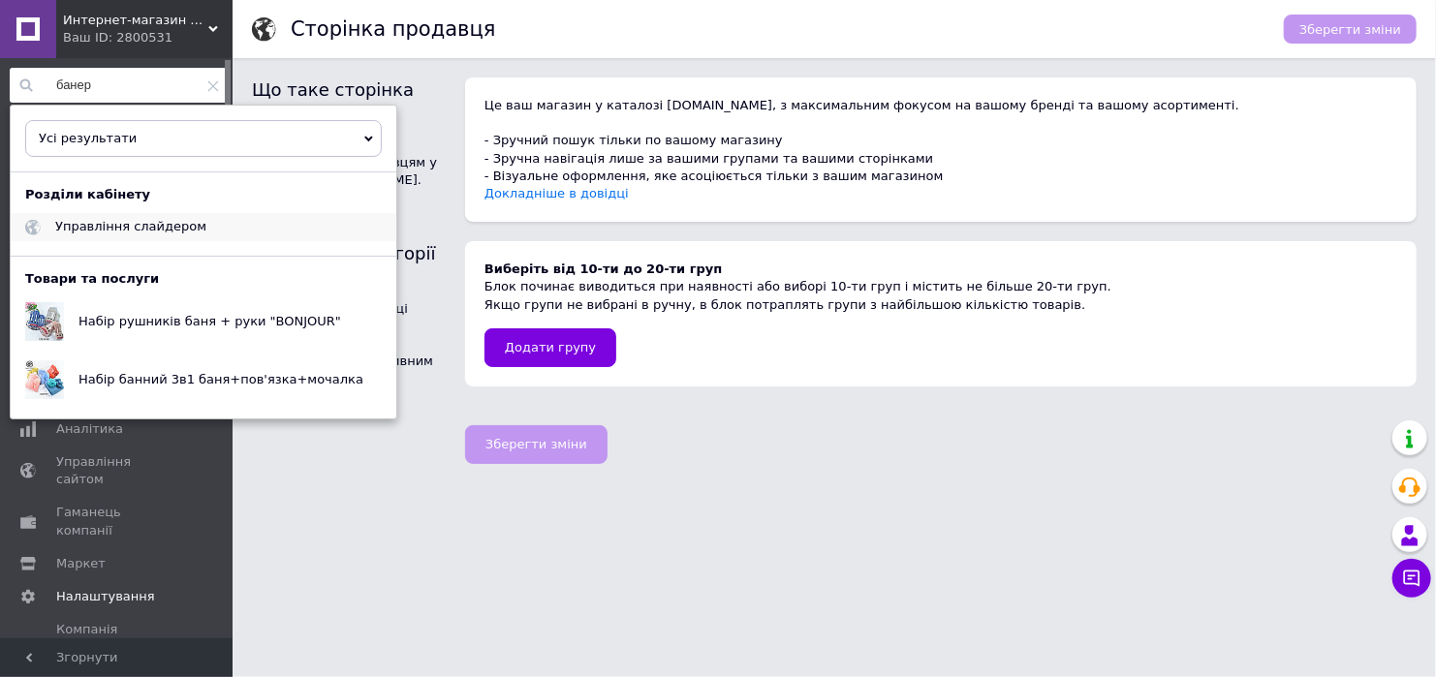
type input "банер"
click at [170, 220] on span "Управління слайдером" at bounding box center [130, 226] width 151 height 15
